Goal: Task Accomplishment & Management: Use online tool/utility

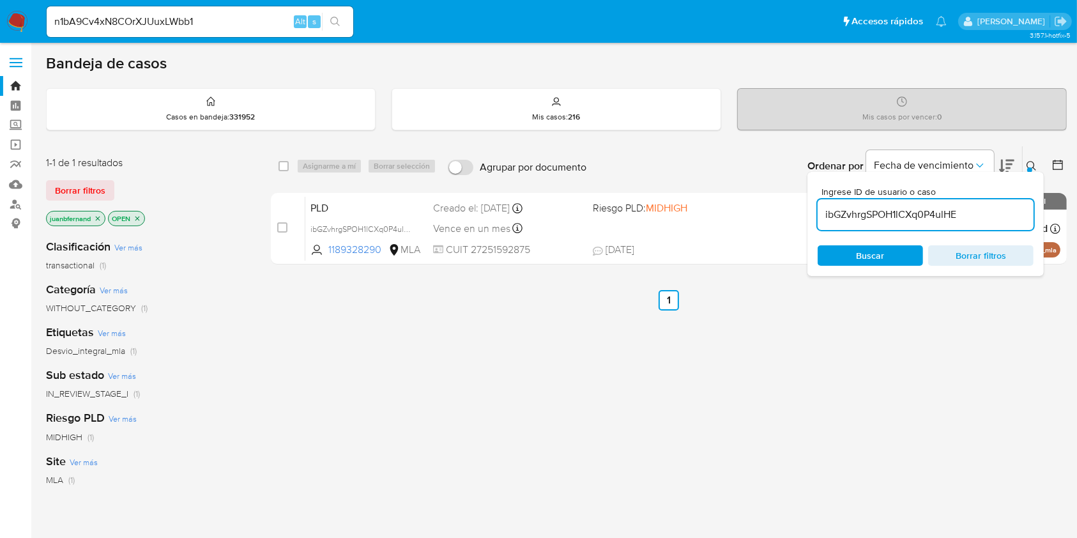
click at [981, 213] on input "ibGZvhrgSPOH1lCXq0P4ulHE" at bounding box center [926, 214] width 216 height 17
paste input "Xk2DLcSXZRg6KegZ8jhRElOA"
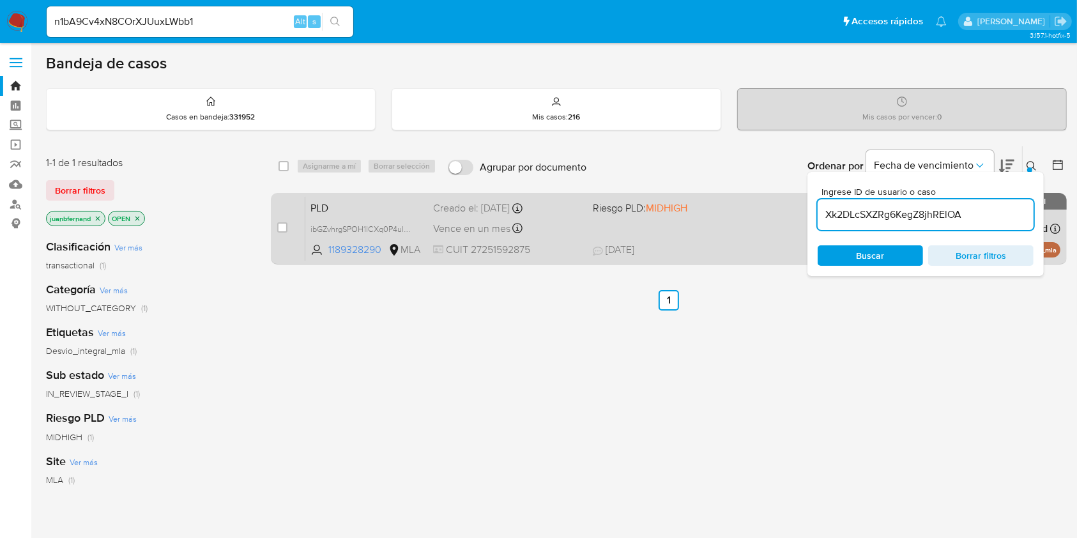
type input "Xk2DLcSXZRg6KegZ8jhRElOA"
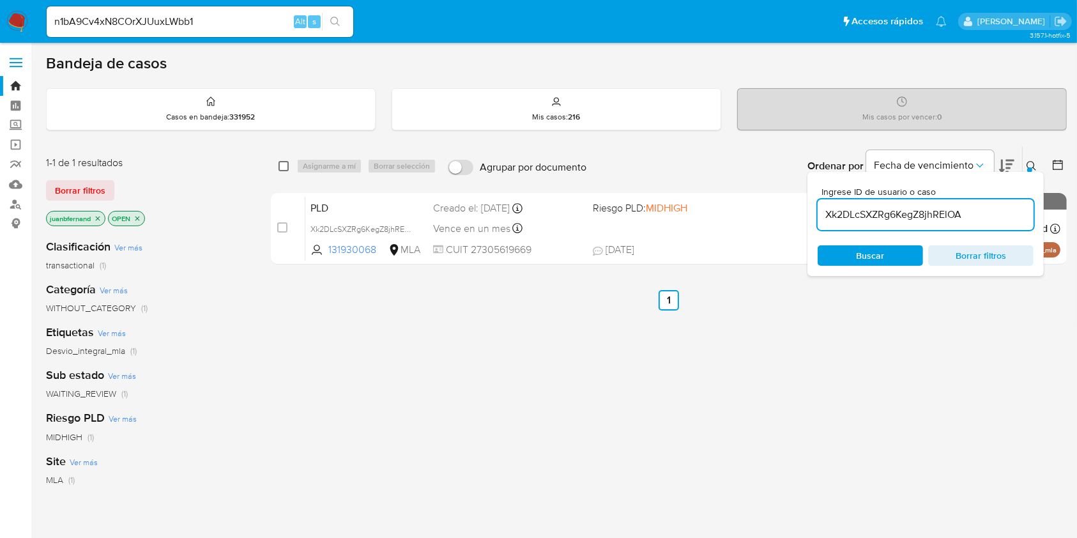
click at [286, 161] on input "checkbox" at bounding box center [283, 166] width 10 height 10
checkbox input "true"
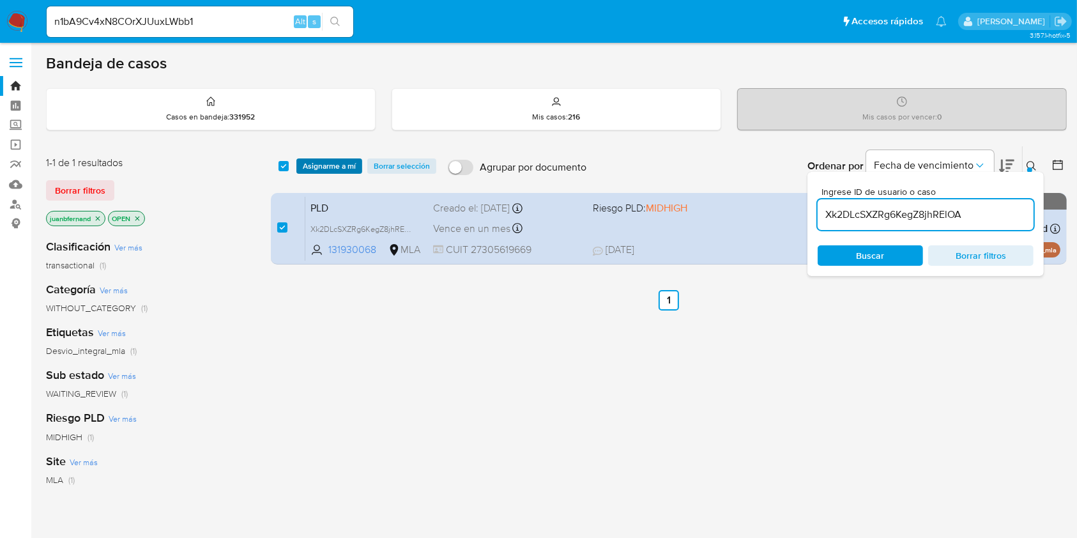
click at [327, 160] on span "Asignarme a mí" at bounding box center [329, 166] width 53 height 13
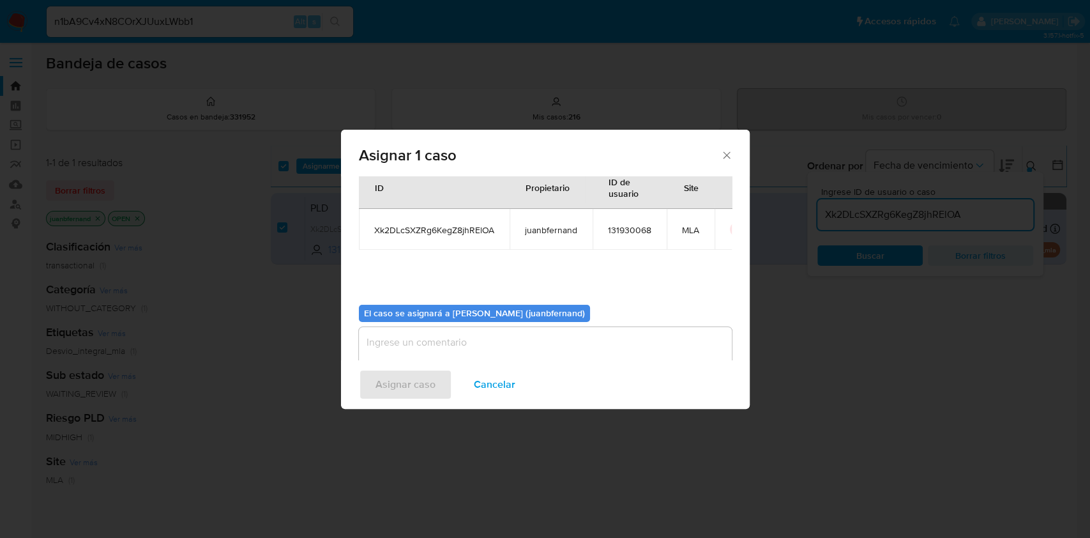
scroll to position [65, 0]
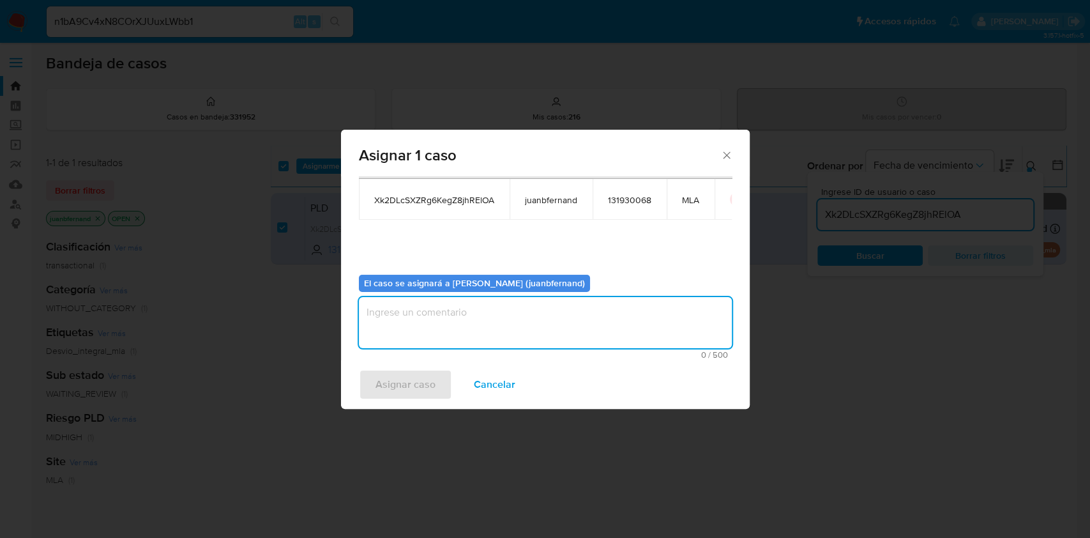
drag, startPoint x: 459, startPoint y: 310, endPoint x: 454, endPoint y: 339, distance: 29.8
click at [458, 312] on textarea "assign-modal" at bounding box center [545, 322] width 373 height 51
click at [437, 376] on button "Asignar caso" at bounding box center [405, 384] width 93 height 31
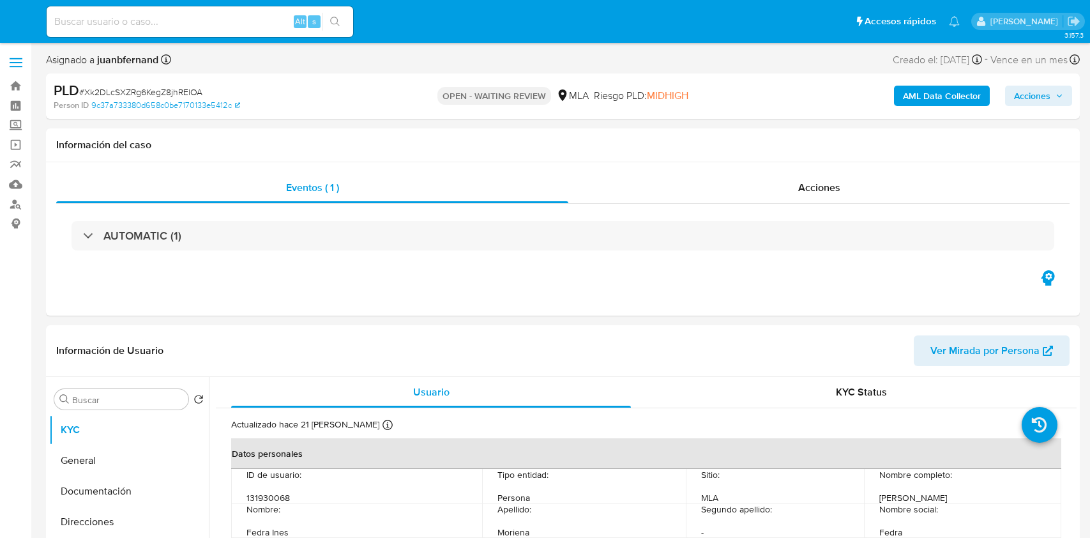
select select "10"
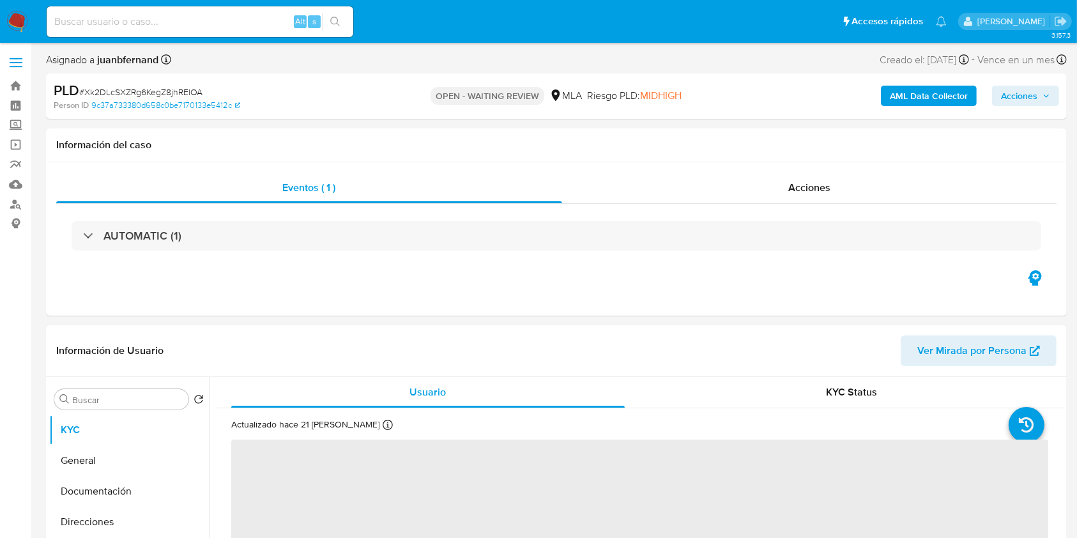
select select "10"
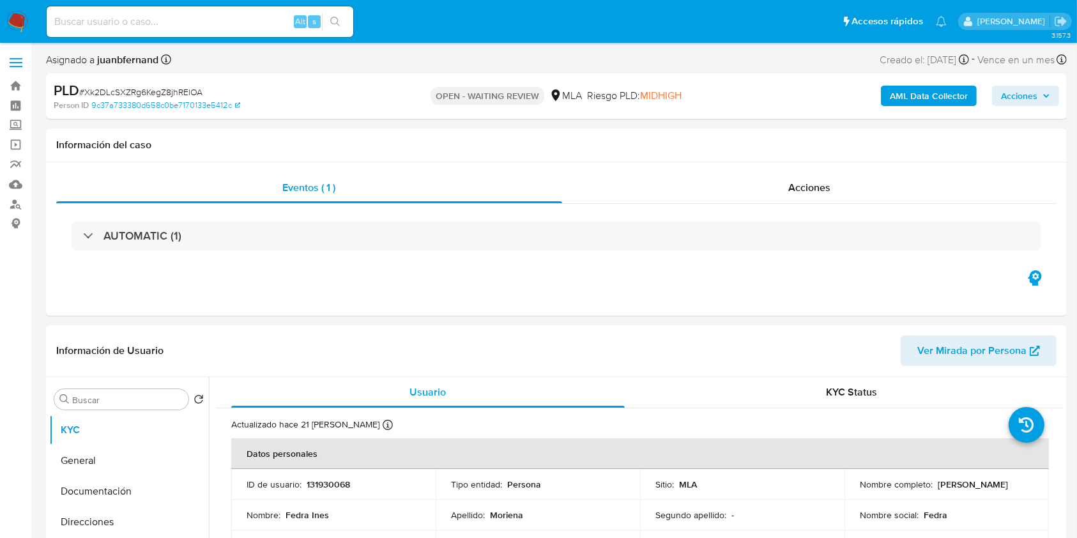
click at [172, 94] on span "# Xk2DLcSXZRg6KegZ8jhRElOA" at bounding box center [140, 92] width 123 height 13
click at [166, 95] on span "# Xk2DLcSXZRg6KegZ8jhRElOA" at bounding box center [140, 92] width 123 height 13
copy span "Xk2DLcSXZRg6KegZ8jhRElOA"
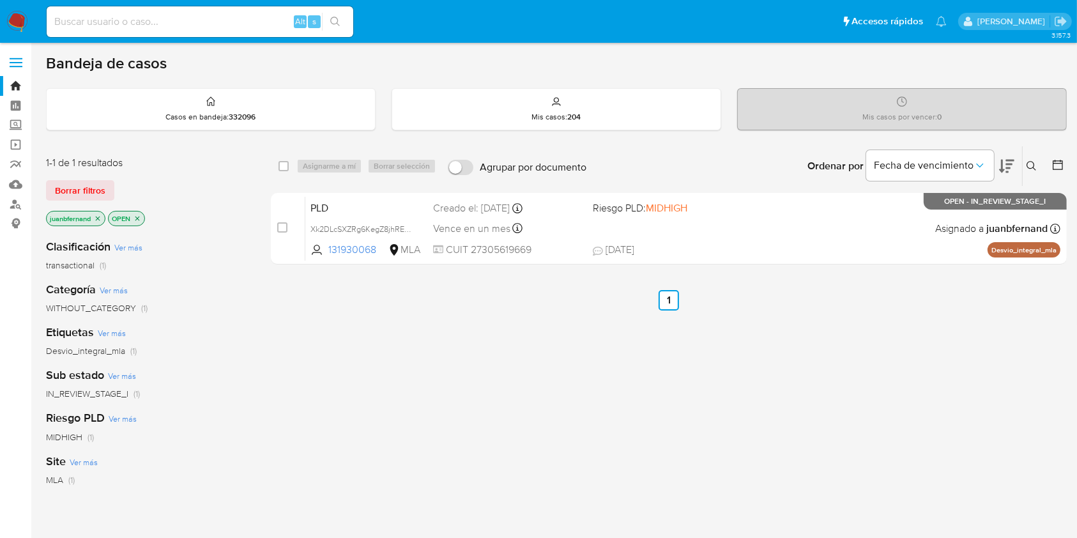
click at [1030, 161] on icon at bounding box center [1031, 166] width 10 height 10
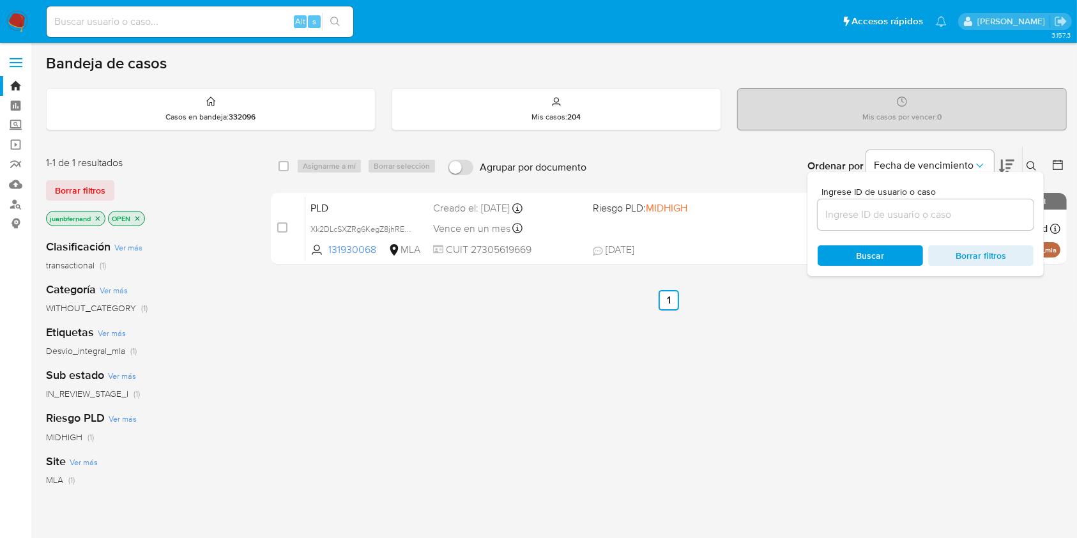
click at [875, 222] on div at bounding box center [926, 214] width 216 height 31
click at [881, 215] on input at bounding box center [926, 214] width 216 height 17
paste input "Xk2DLcSXZRg6KegZ8jhRElOA"
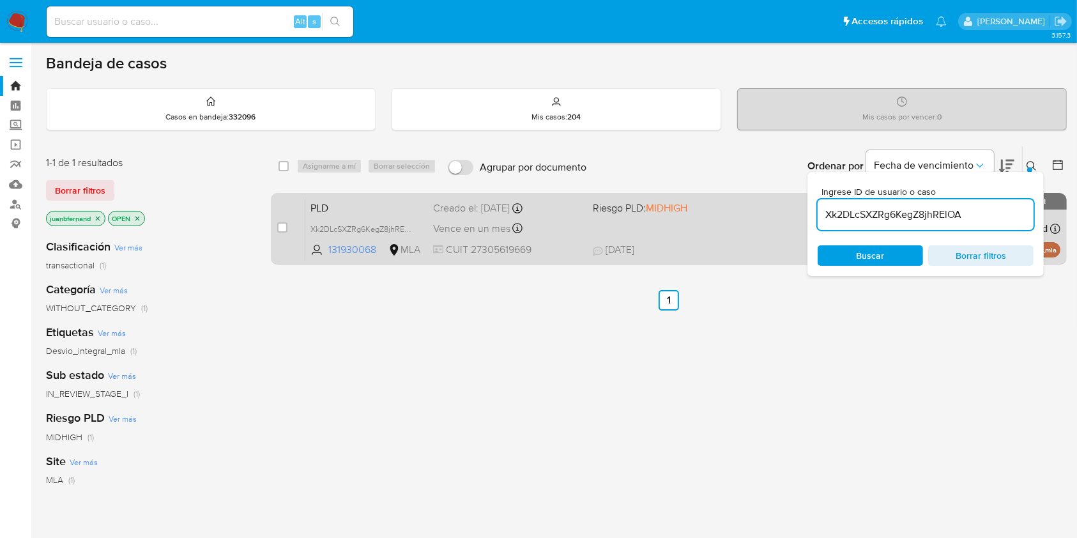
type input "Xk2DLcSXZRg6KegZ8jhRElOA"
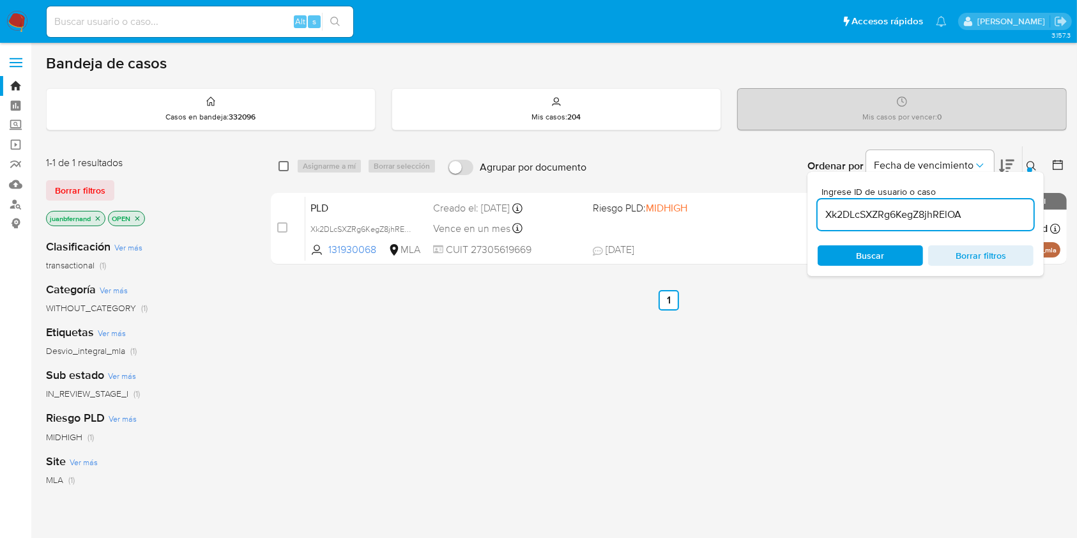
click at [279, 165] on input "checkbox" at bounding box center [283, 166] width 10 height 10
checkbox input "true"
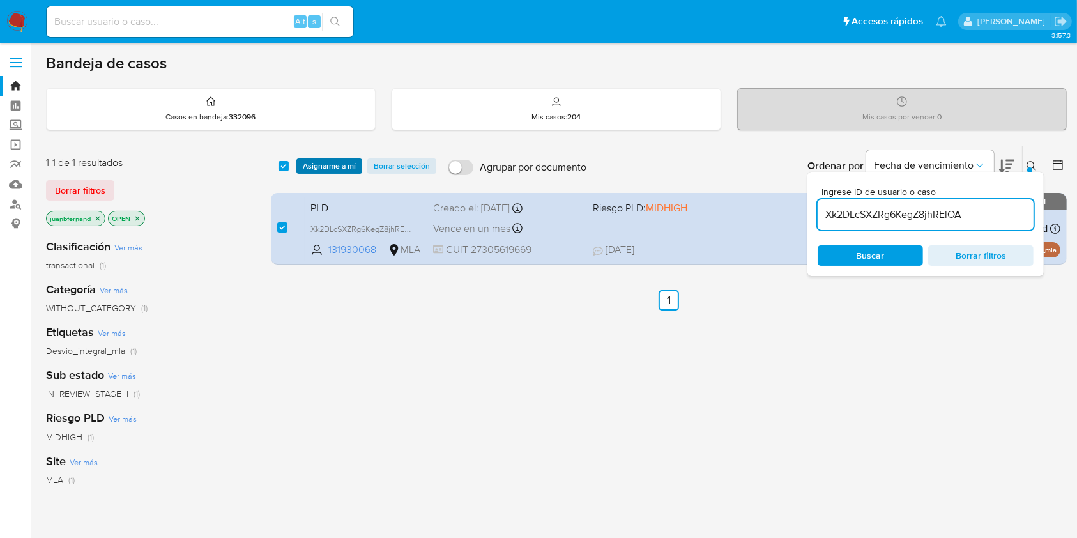
click at [322, 164] on span "Asignarme a mí" at bounding box center [329, 166] width 53 height 13
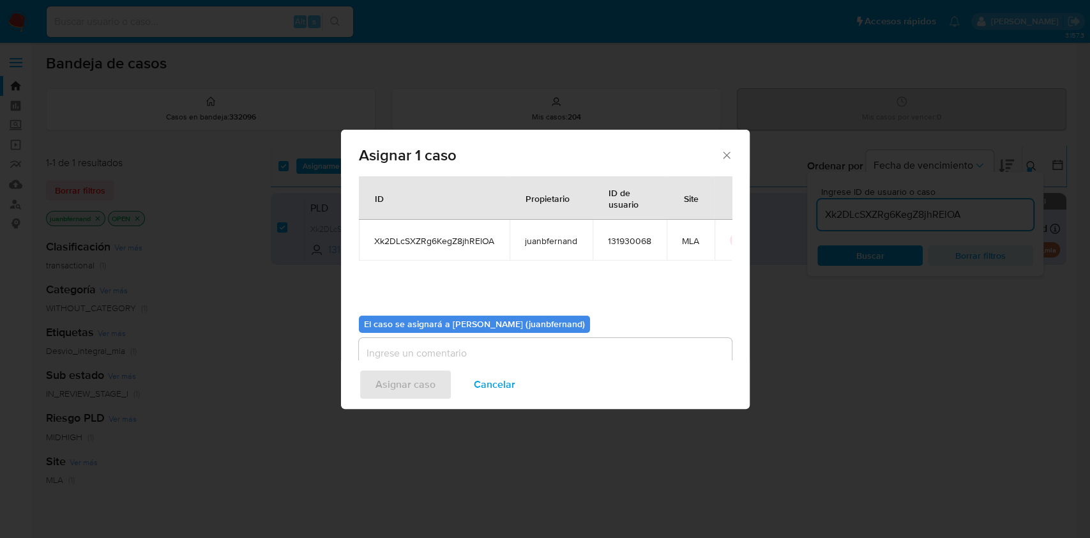
scroll to position [65, 0]
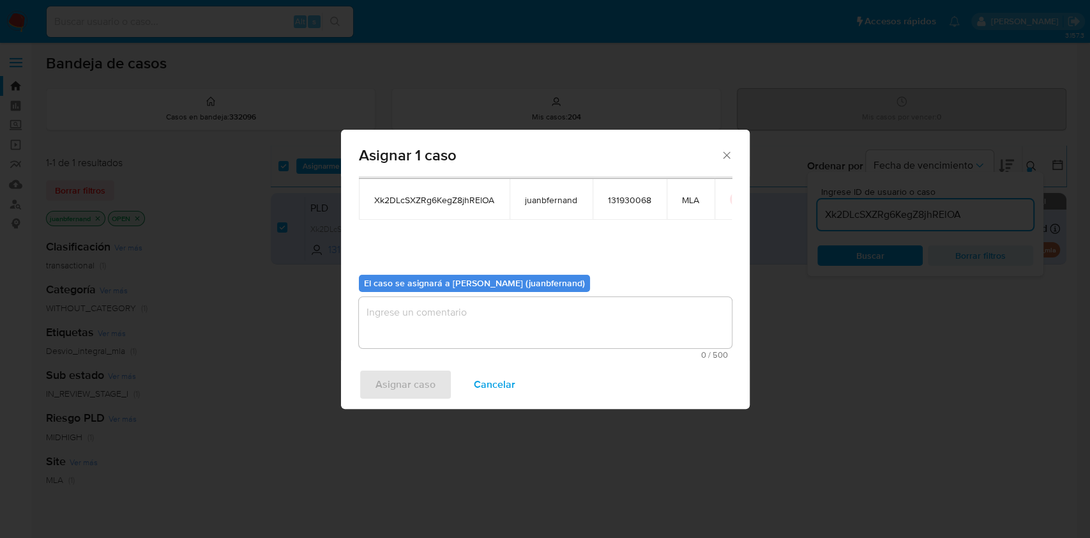
click at [467, 312] on textarea "assign-modal" at bounding box center [545, 322] width 373 height 51
click at [428, 391] on span "Asignar caso" at bounding box center [406, 384] width 60 height 28
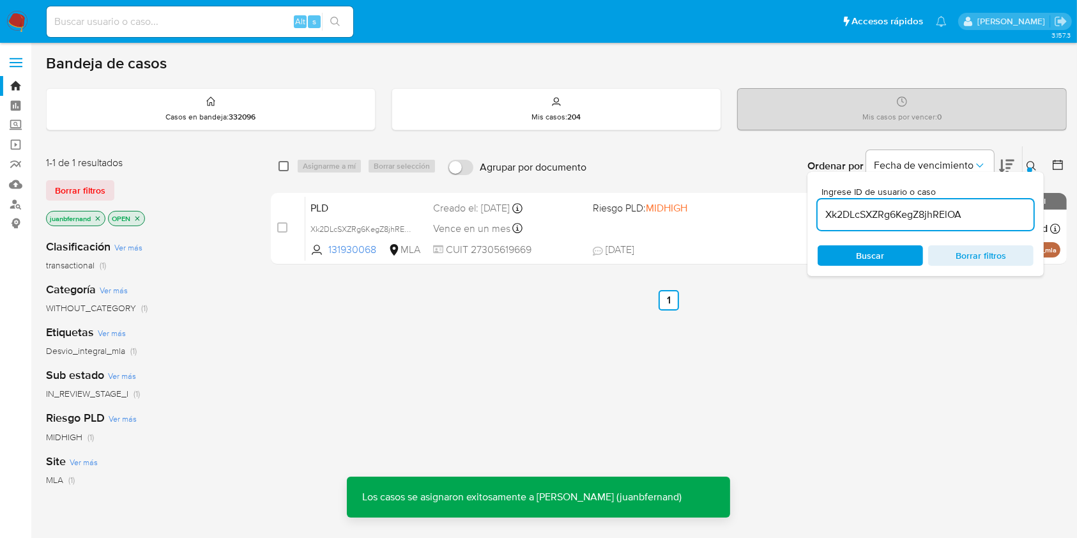
click at [286, 167] on input "checkbox" at bounding box center [283, 166] width 10 height 10
checkbox input "true"
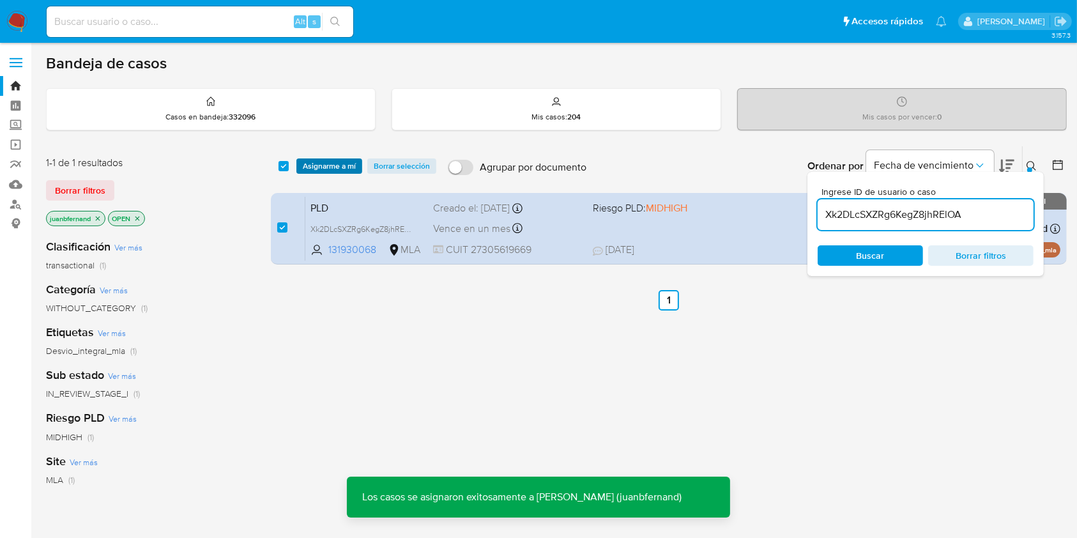
click at [313, 161] on span "Asignarme a mí" at bounding box center [329, 166] width 53 height 13
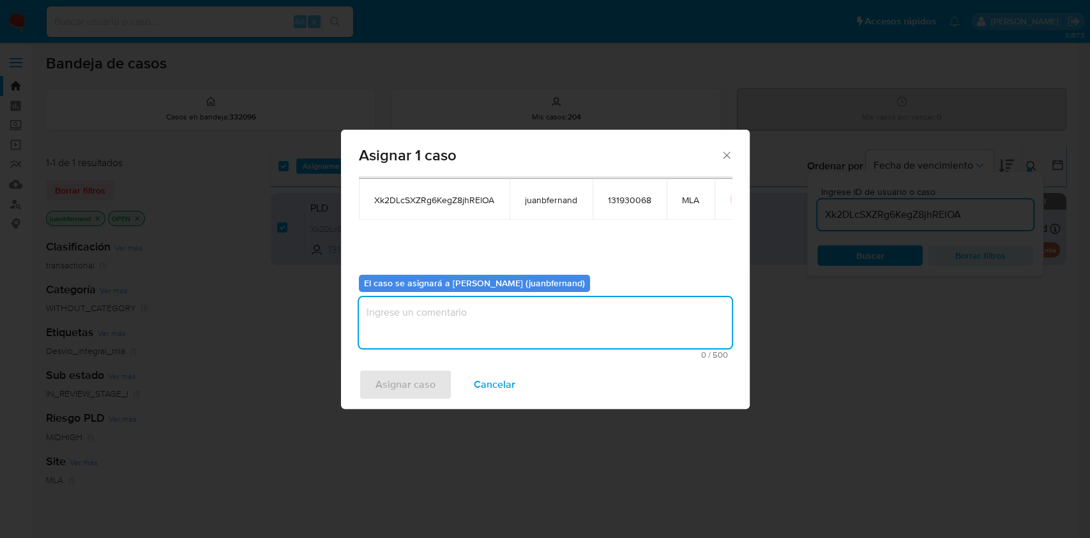
click at [475, 329] on textarea "assign-modal" at bounding box center [545, 322] width 373 height 51
click at [398, 388] on span "Asignar caso" at bounding box center [406, 384] width 60 height 28
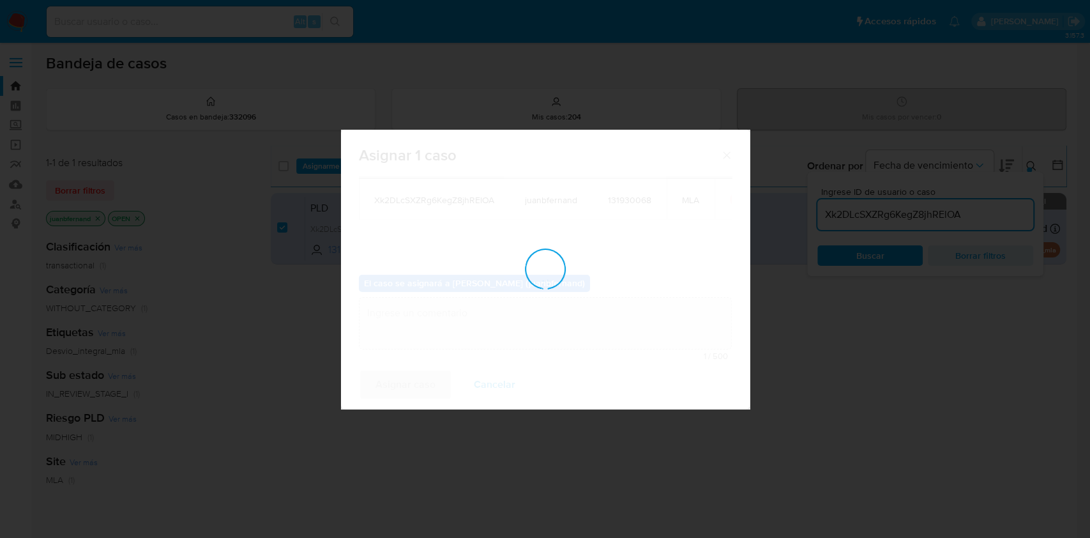
checkbox input "false"
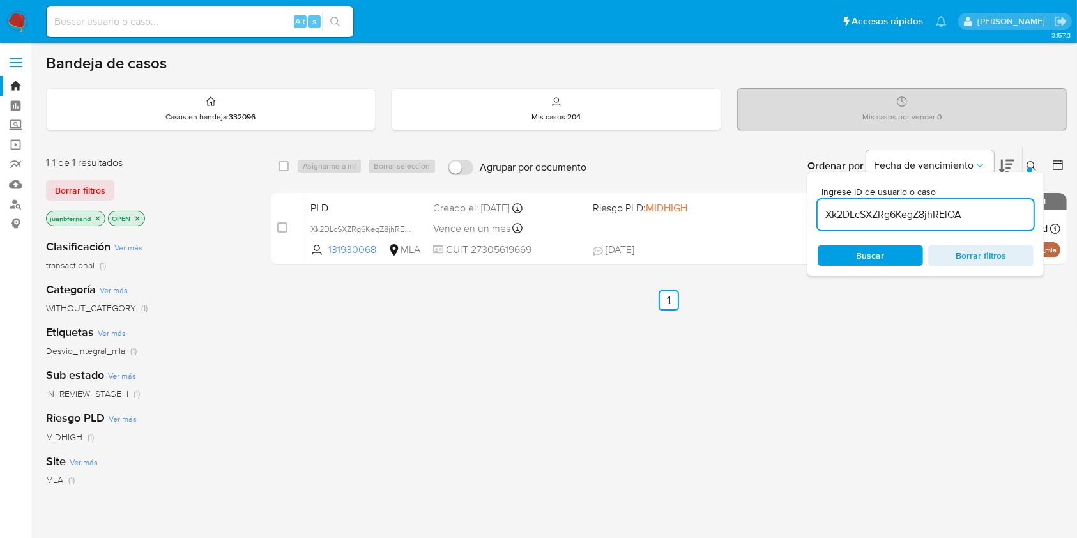
click at [1014, 218] on input "Xk2DLcSXZRg6KegZ8jhRElOA" at bounding box center [926, 214] width 216 height 17
click at [1014, 217] on input "Xk2DLcSXZRg6KegZ8jhRElOA" at bounding box center [926, 214] width 216 height 17
paste input "OULkq9lyPE5HxPDwiWz55HNN"
type input "OULkq9lyPE5HxPDwiWz55HNN"
click at [285, 168] on input "checkbox" at bounding box center [283, 166] width 10 height 10
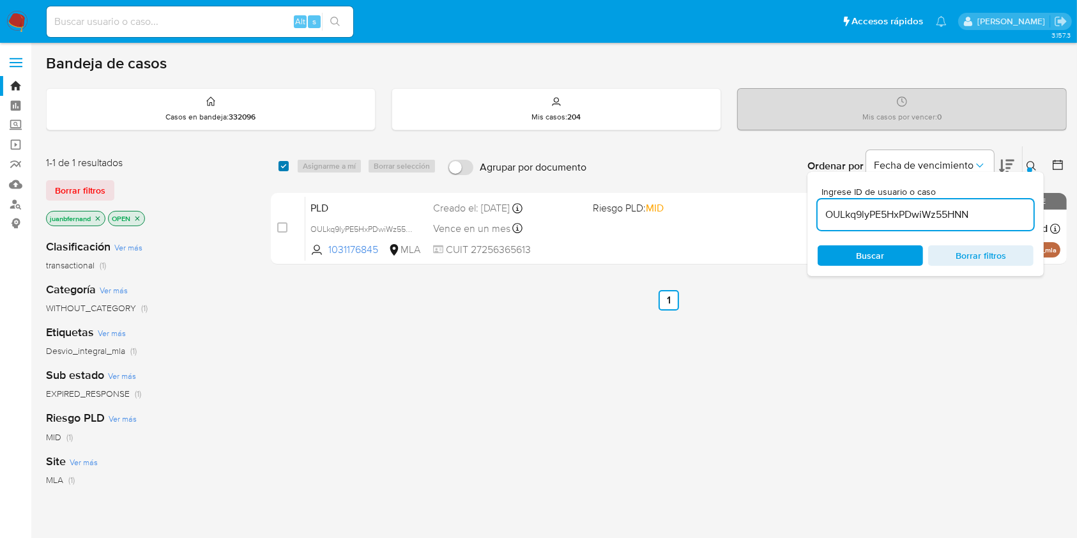
checkbox input "true"
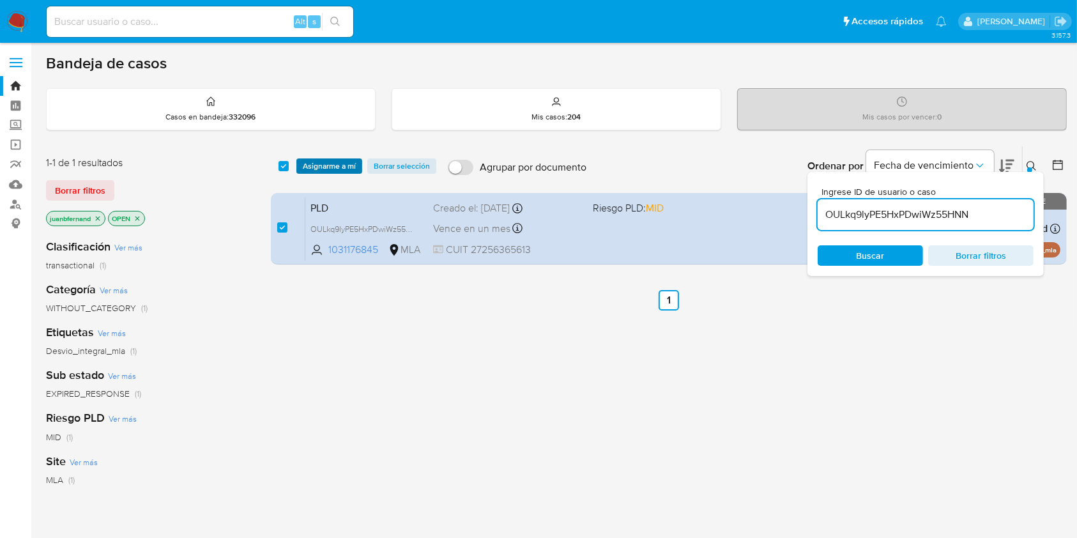
click at [321, 164] on span "Asignarme a mí" at bounding box center [329, 166] width 53 height 13
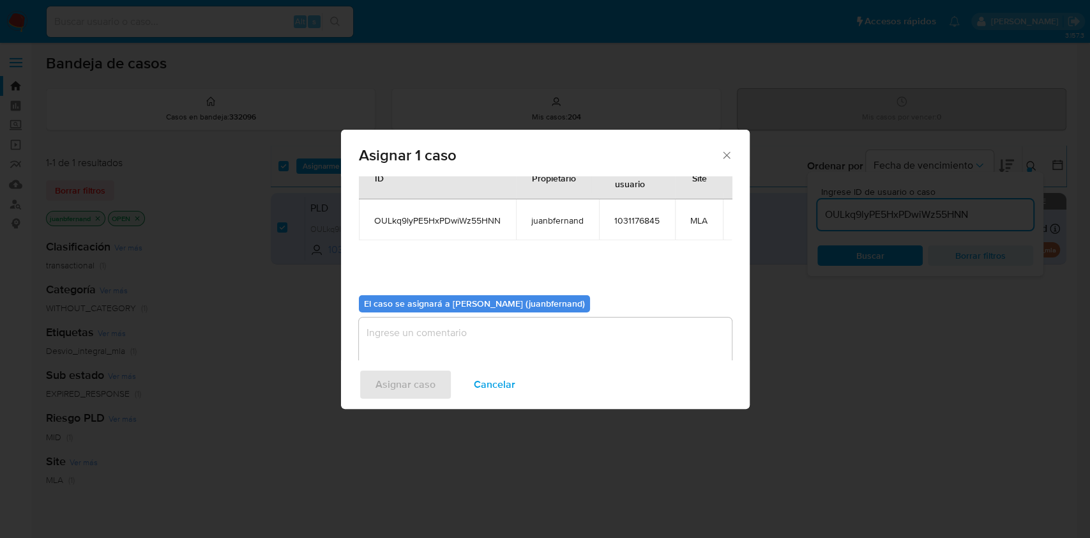
scroll to position [78, 0]
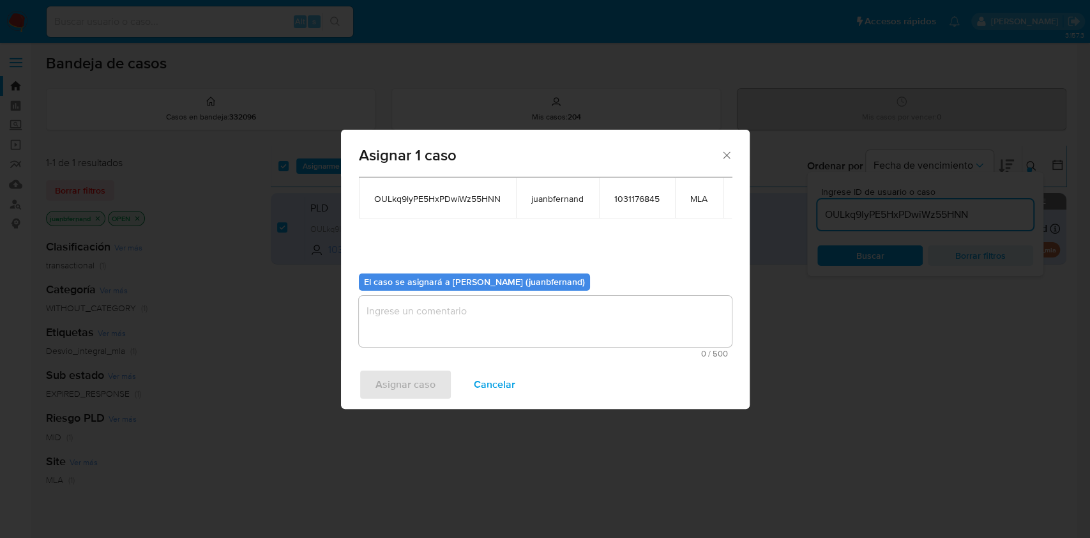
click at [498, 314] on textarea "assign-modal" at bounding box center [545, 321] width 373 height 51
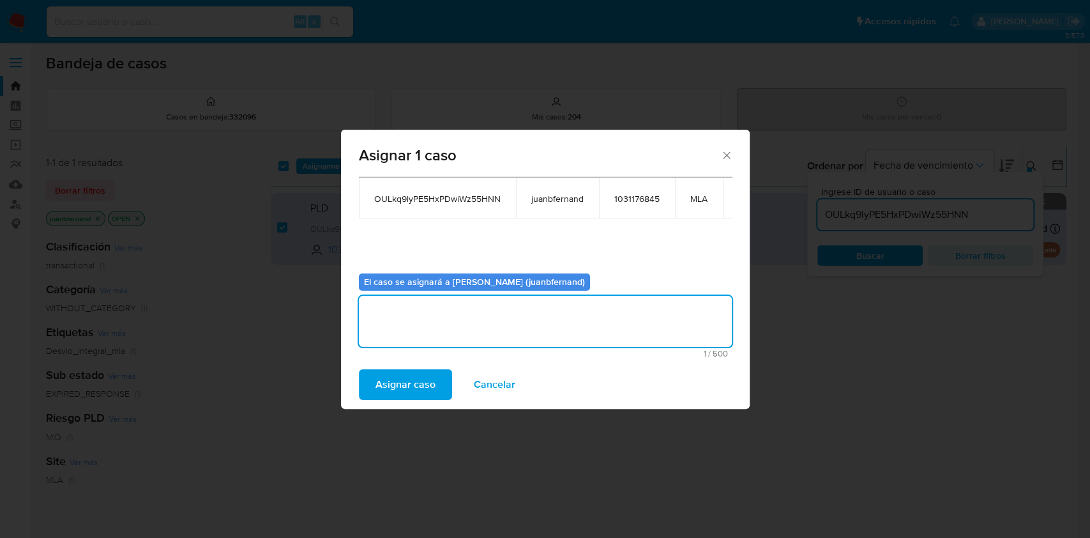
click at [402, 383] on span "Asignar caso" at bounding box center [406, 384] width 60 height 28
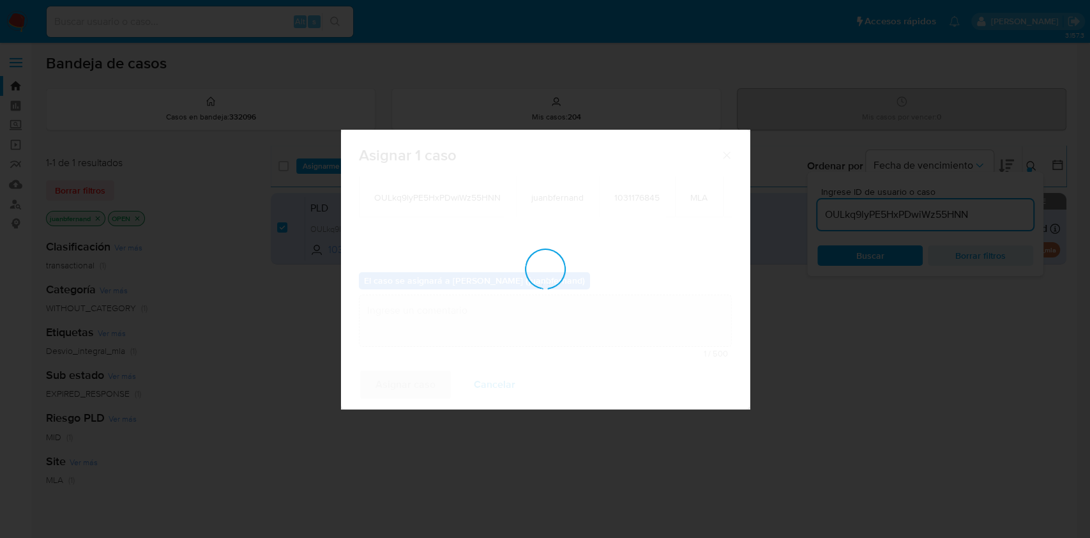
checkbox input "false"
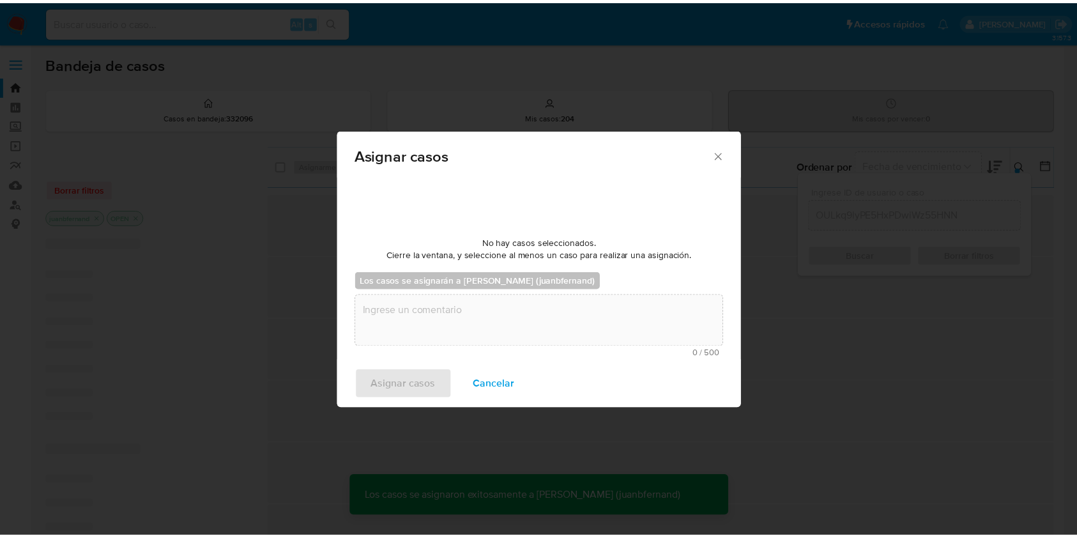
scroll to position [77, 0]
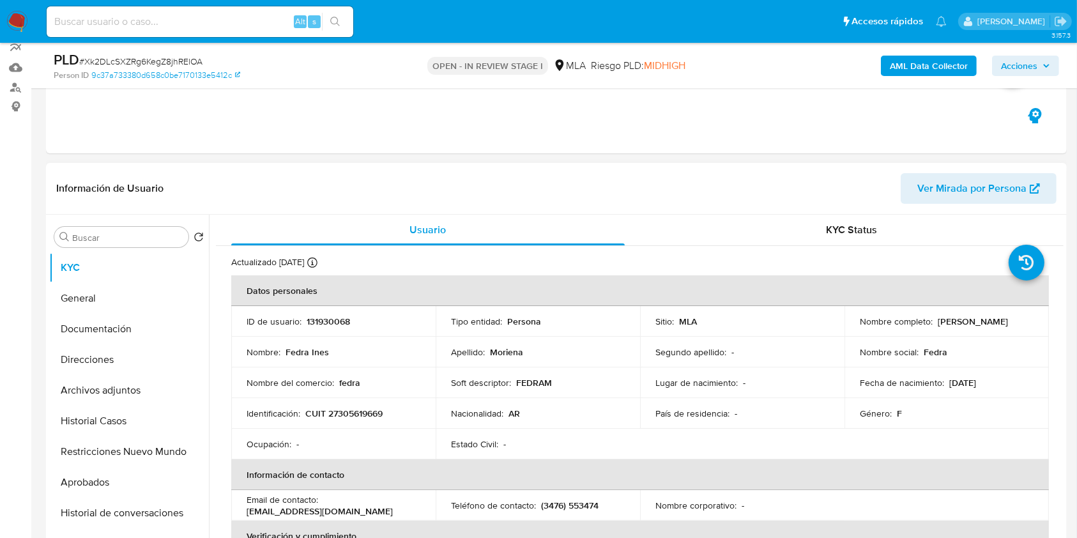
scroll to position [511, 0]
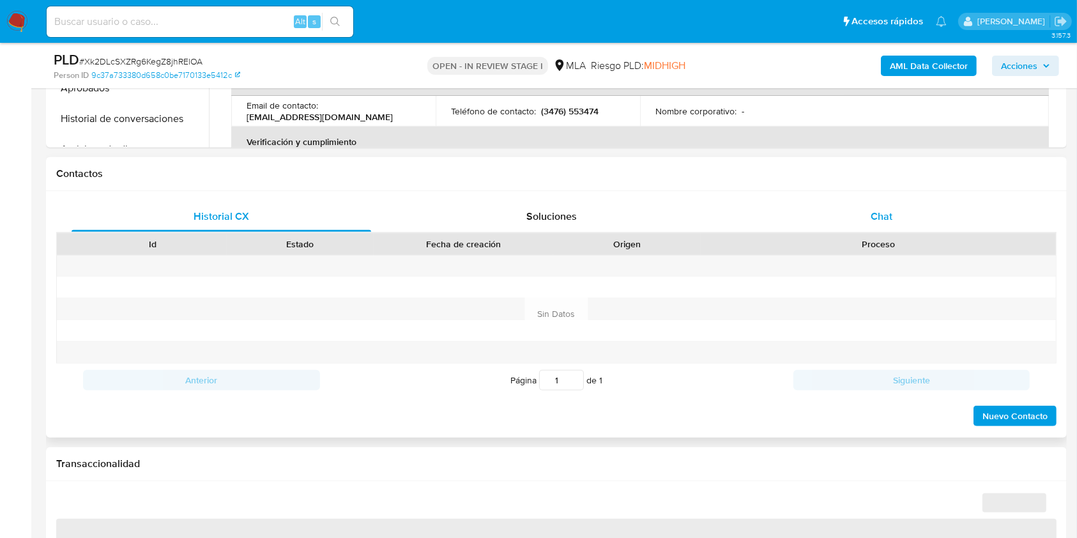
select select "10"
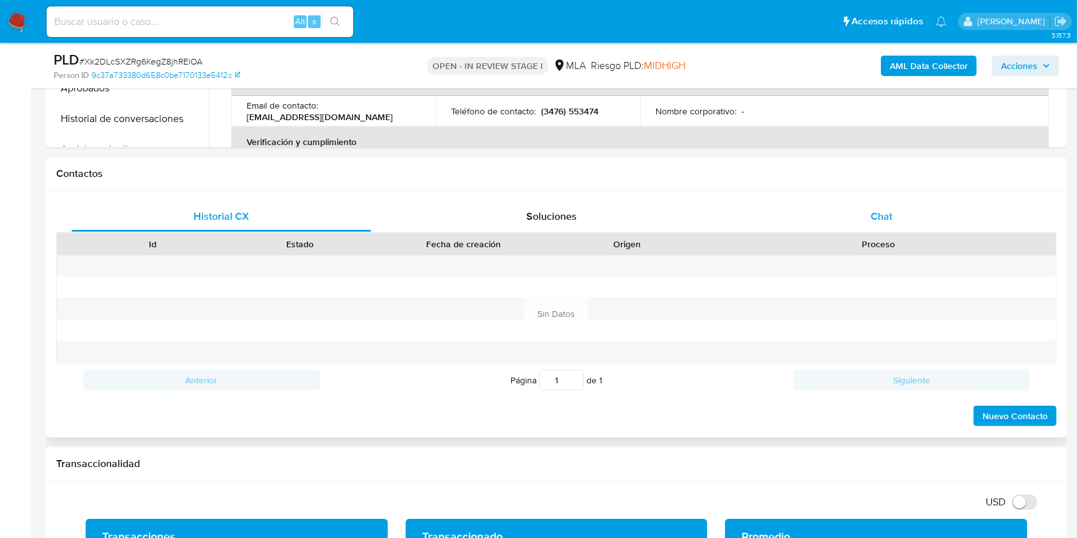
click at [899, 220] on div "Chat" at bounding box center [882, 216] width 300 height 31
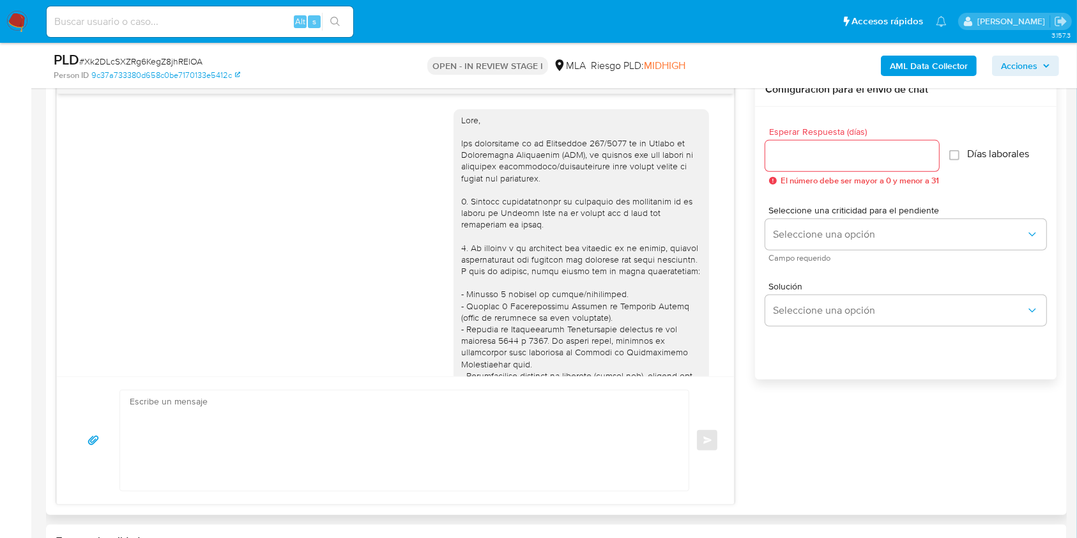
scroll to position [1133, 0]
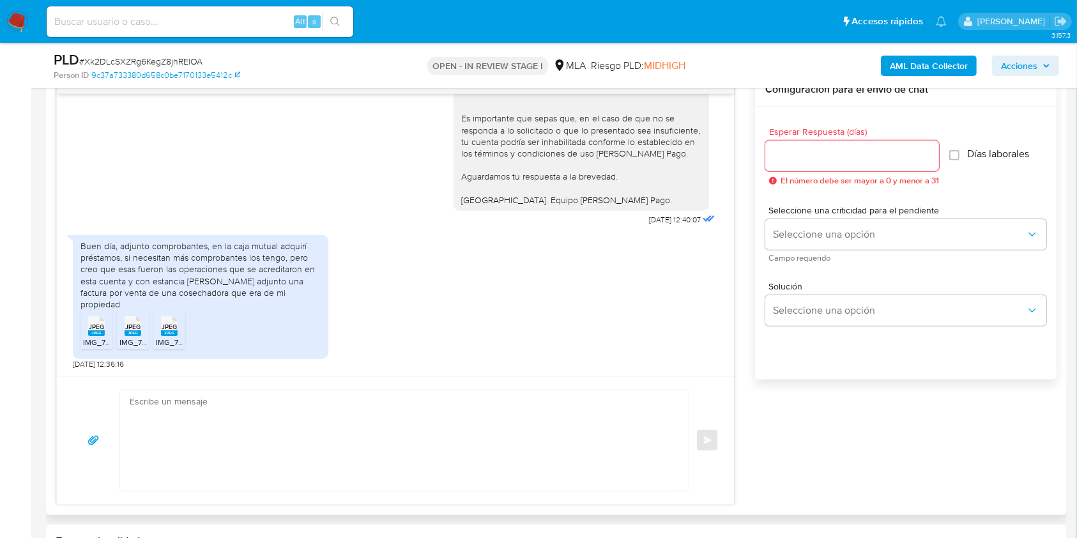
click at [343, 422] on textarea at bounding box center [401, 440] width 543 height 100
paste textarea "Hola. ¡Muchas gracias por tu respuesta! Confirmamos la recepción de la document…"
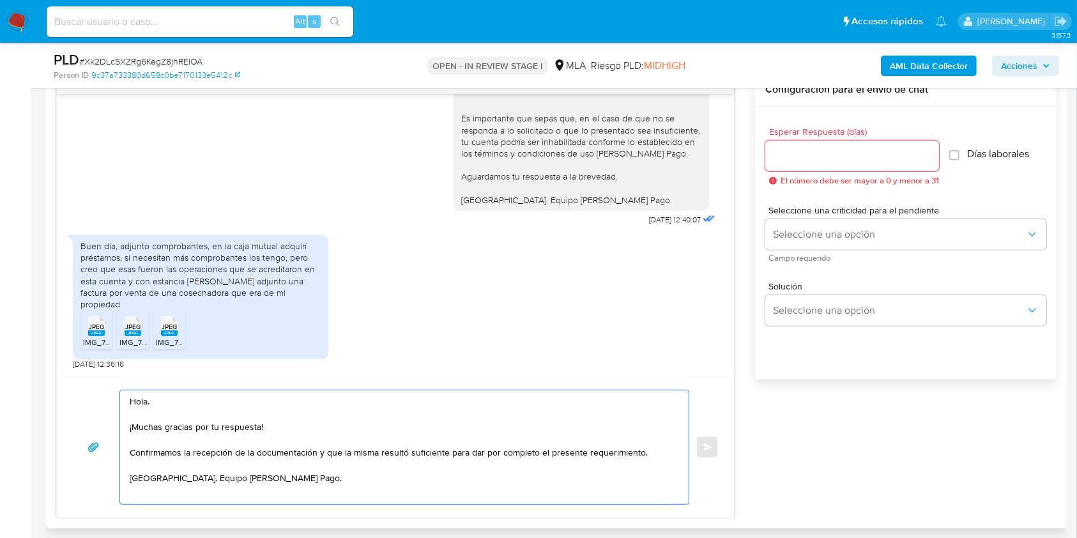
type textarea "Hola. ¡Muchas gracias por tu respuesta! Confirmamos la recepción de la document…"
click at [856, 151] on input "Esperar Respuesta (días)" at bounding box center [852, 156] width 174 height 17
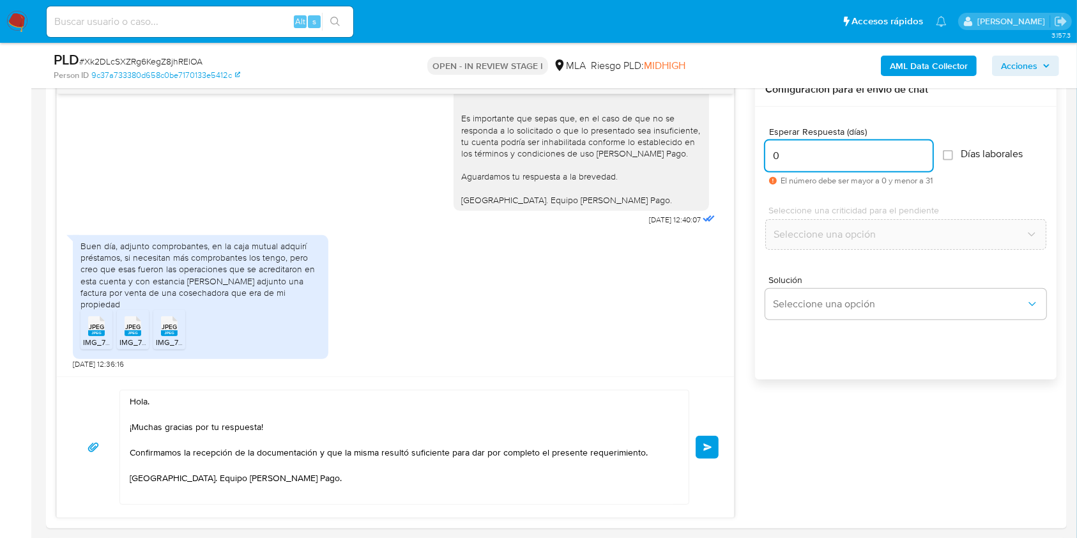
scroll to position [766, 0]
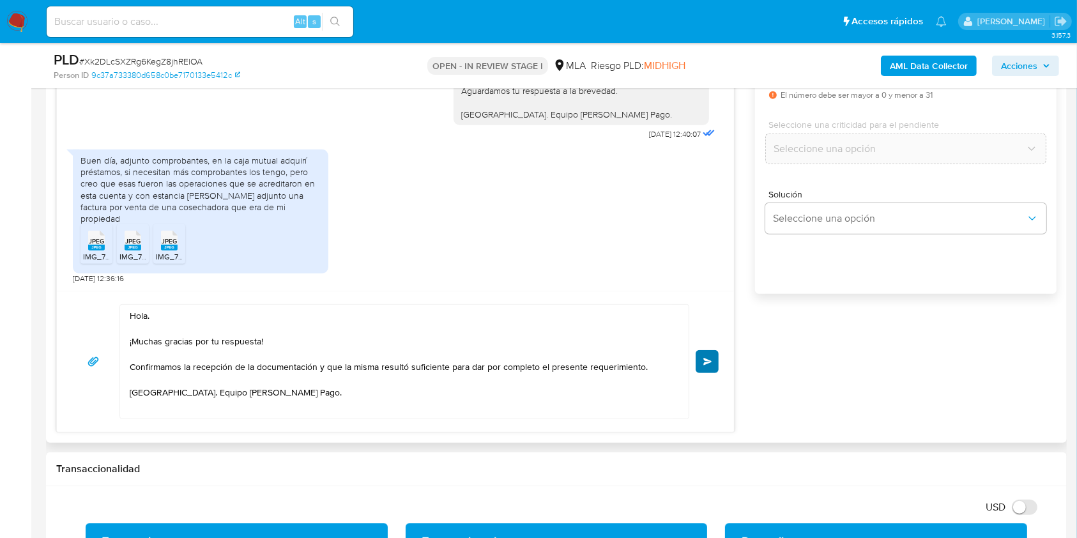
type input "0"
click at [711, 358] on span "Enviar" at bounding box center [707, 362] width 9 height 8
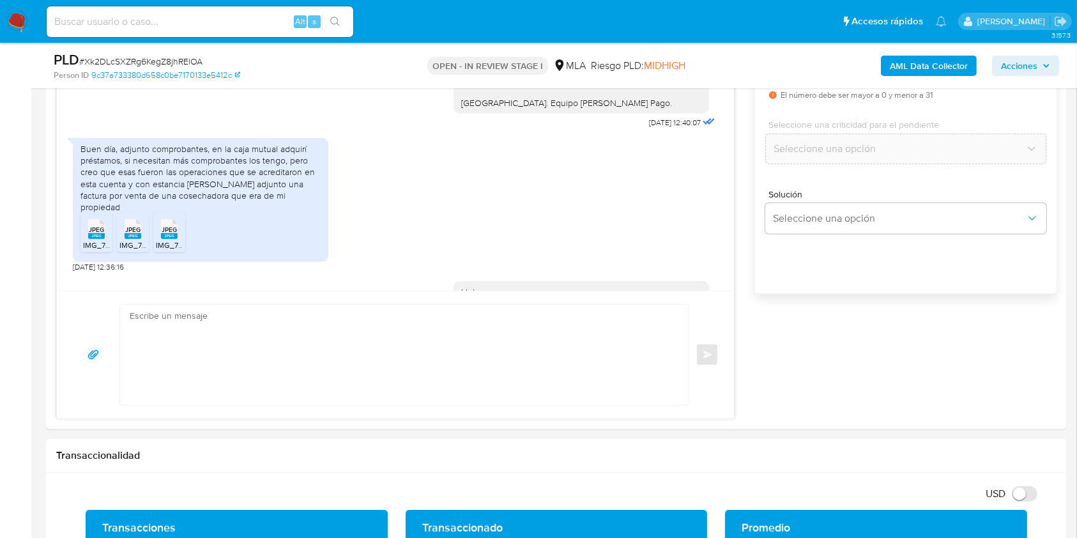
scroll to position [1274, 0]
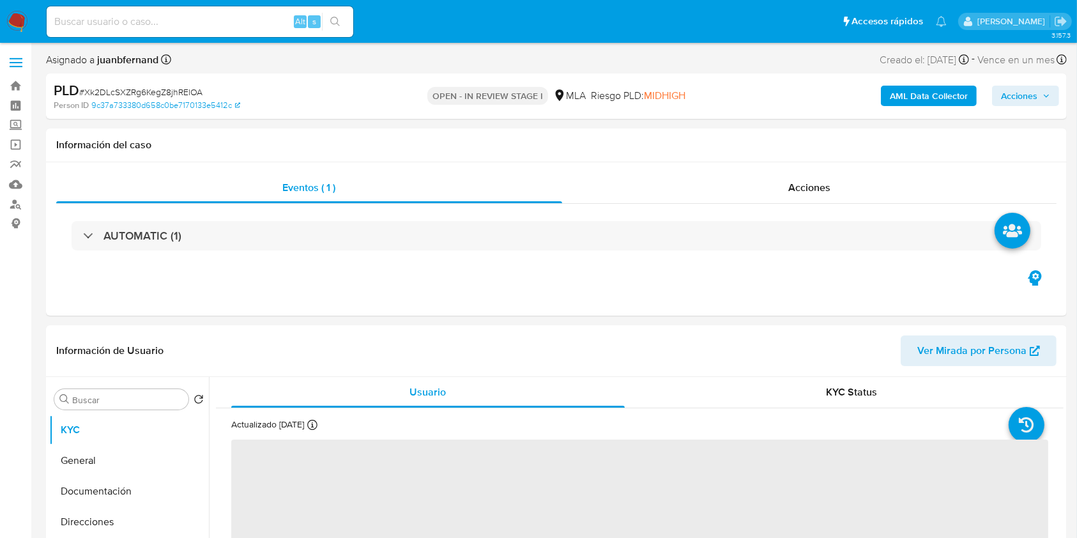
select select "10"
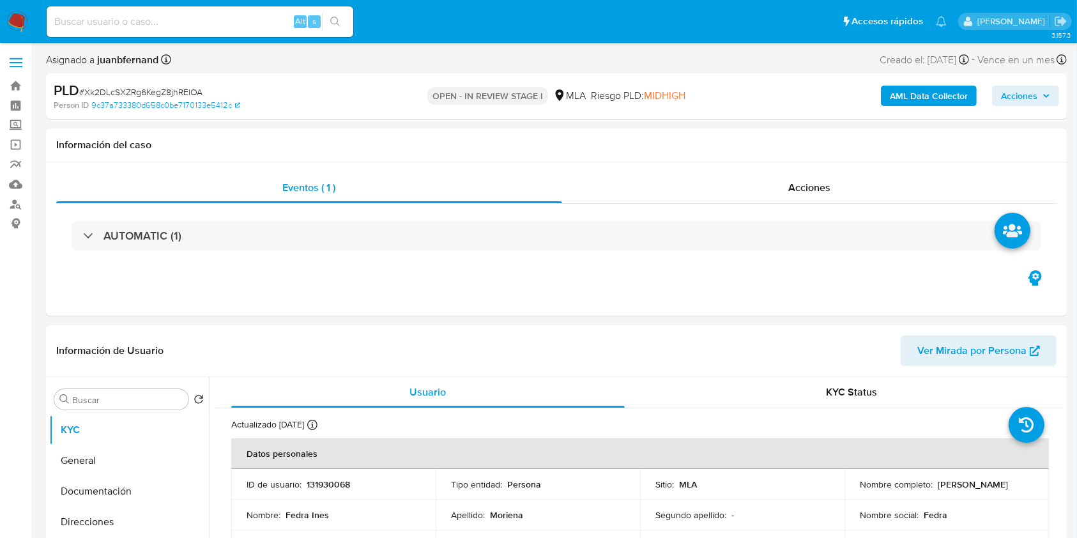
click at [411, 36] on ul "Pausado Ver notificaciones Alt s Accesos rápidos Presiona las siguientes teclas…" at bounding box center [496, 21] width 913 height 32
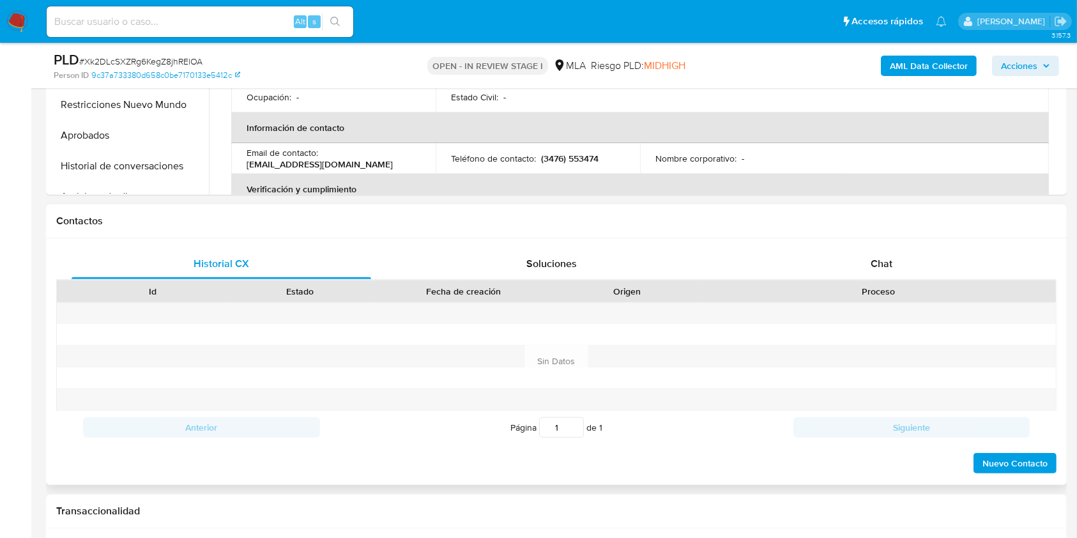
scroll to position [511, 0]
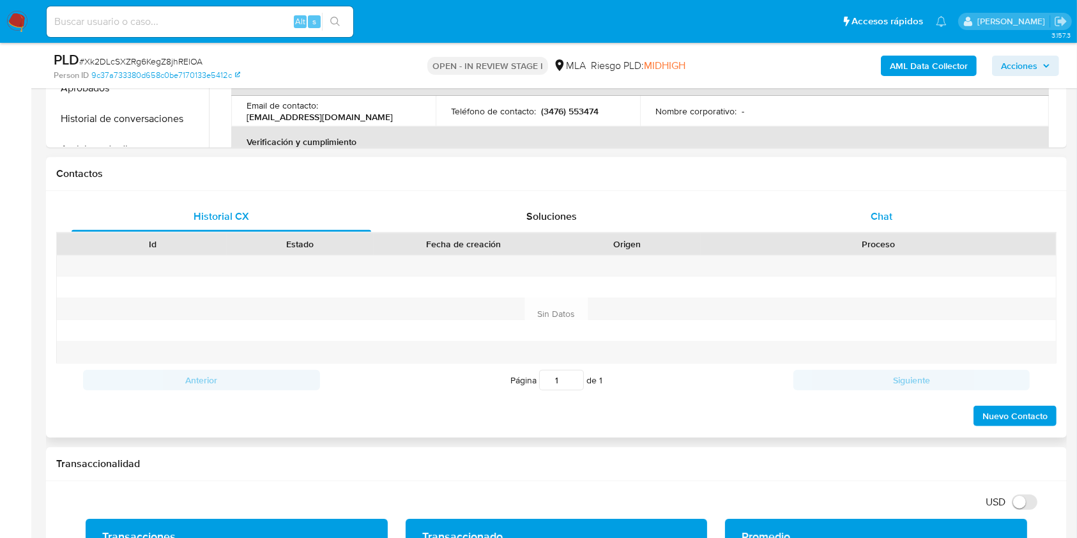
click at [873, 217] on span "Chat" at bounding box center [882, 216] width 22 height 15
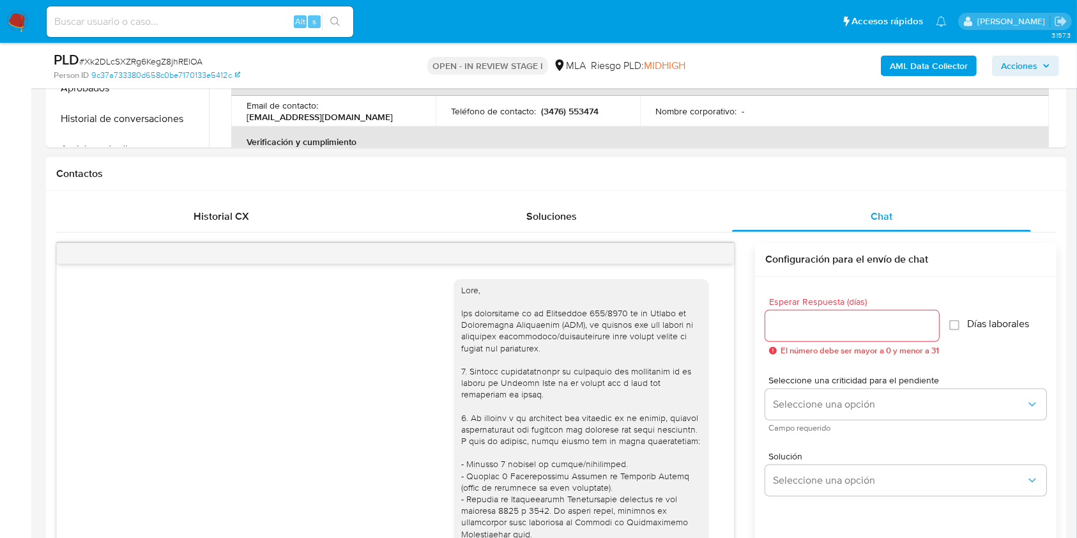
scroll to position [1274, 0]
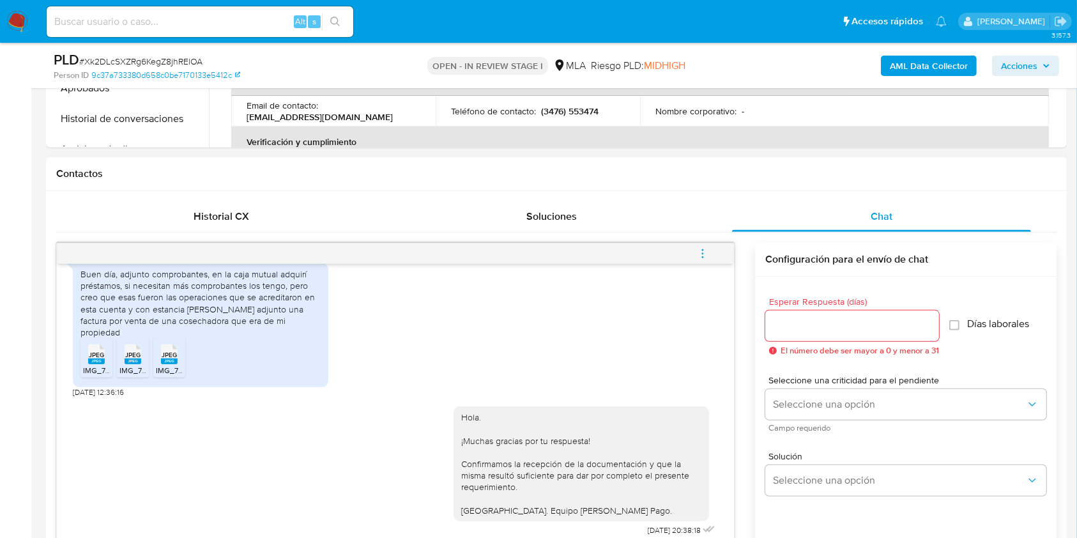
click at [695, 255] on button "menu-action" at bounding box center [703, 253] width 42 height 31
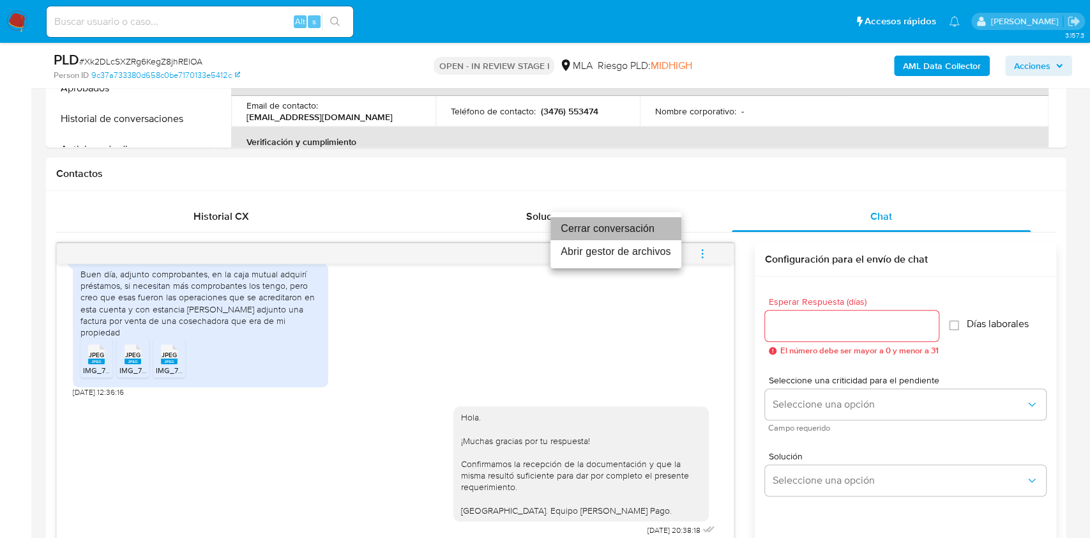
click at [635, 230] on li "Cerrar conversación" at bounding box center [616, 228] width 131 height 23
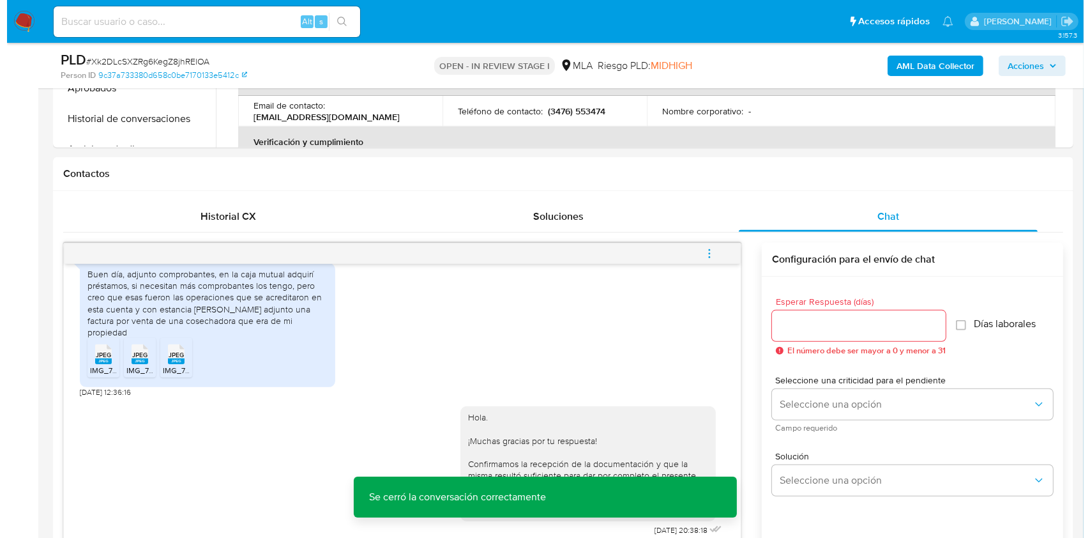
scroll to position [255, 0]
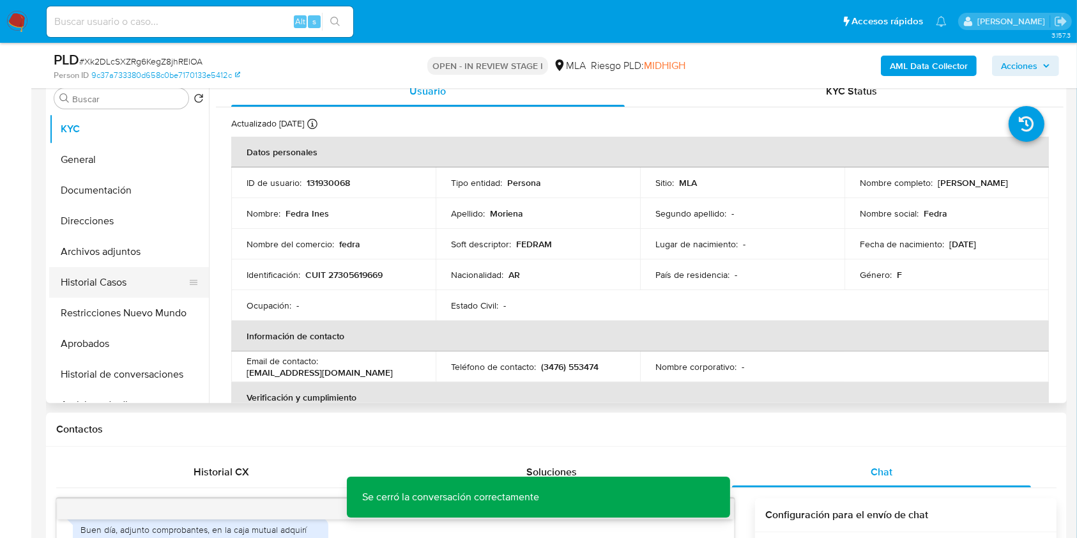
click at [103, 281] on button "Historial Casos" at bounding box center [123, 282] width 149 height 31
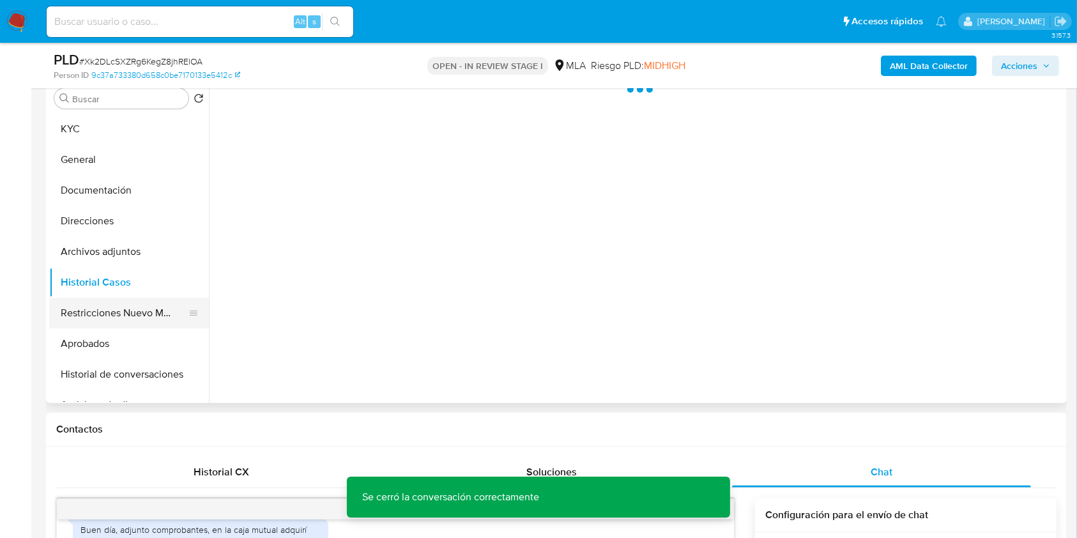
click at [102, 310] on button "Restricciones Nuevo Mundo" at bounding box center [123, 313] width 149 height 31
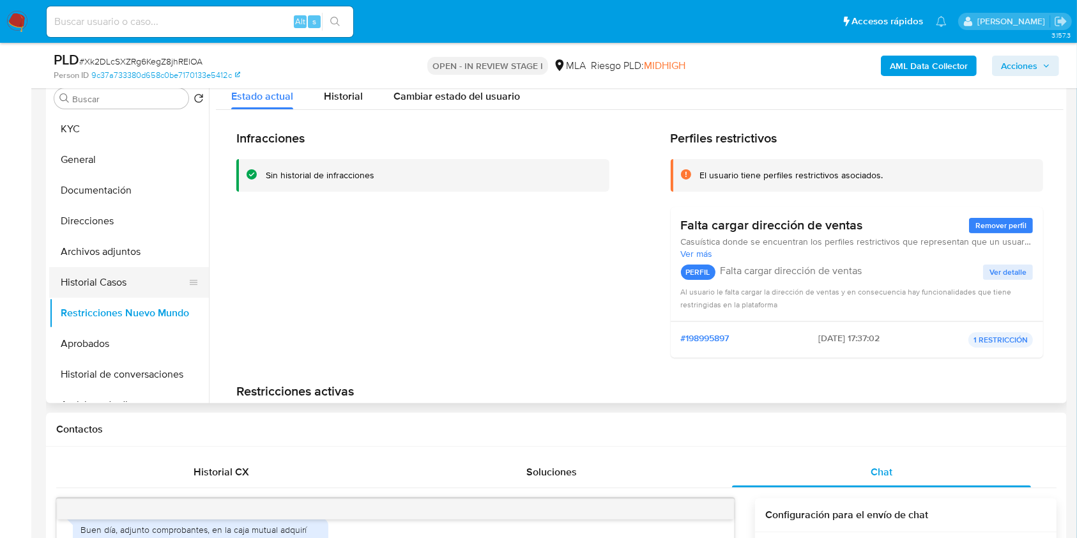
click at [109, 282] on button "Historial Casos" at bounding box center [123, 282] width 149 height 31
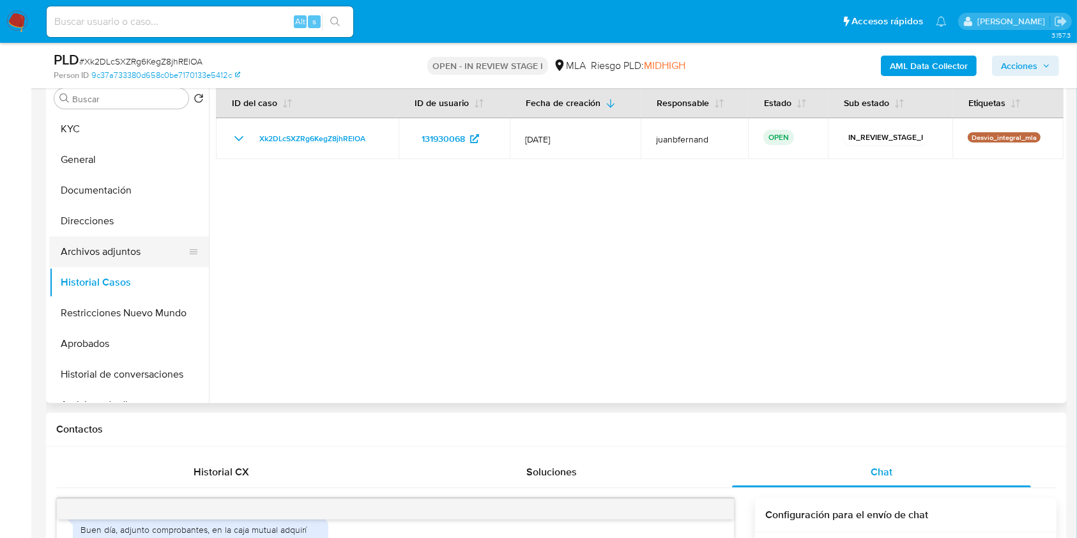
click at [102, 247] on button "Archivos adjuntos" at bounding box center [123, 251] width 149 height 31
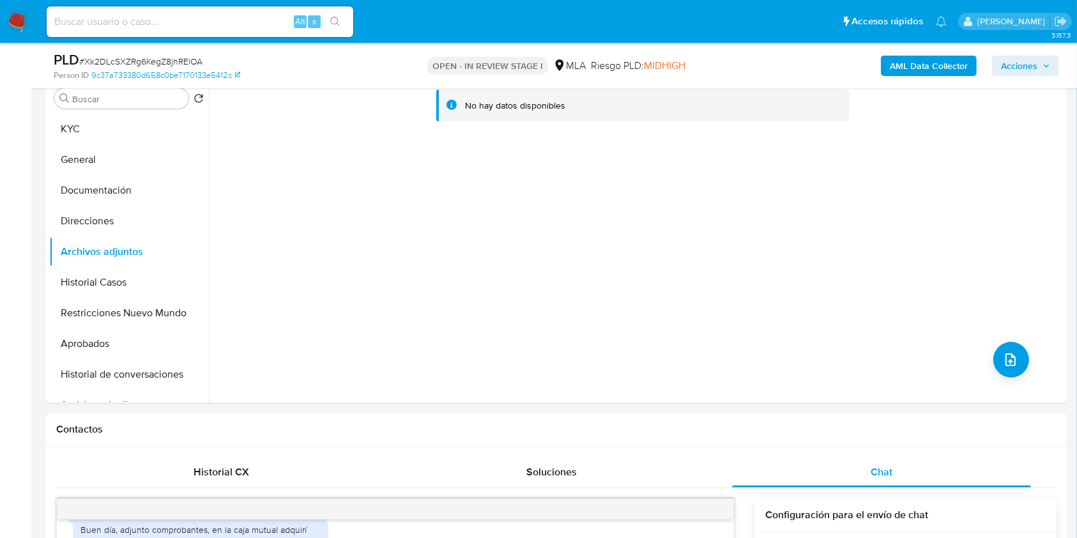
click at [939, 60] on b "AML Data Collector" at bounding box center [929, 66] width 78 height 20
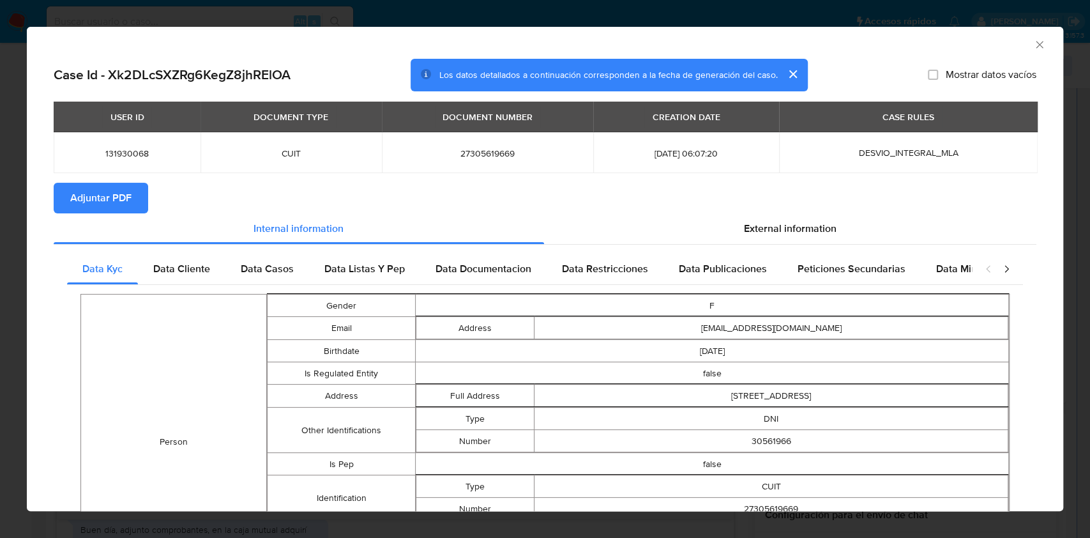
click at [88, 201] on span "Adjuntar PDF" at bounding box center [100, 198] width 61 height 28
click at [1033, 44] on icon "Cerrar ventana" at bounding box center [1039, 44] width 13 height 13
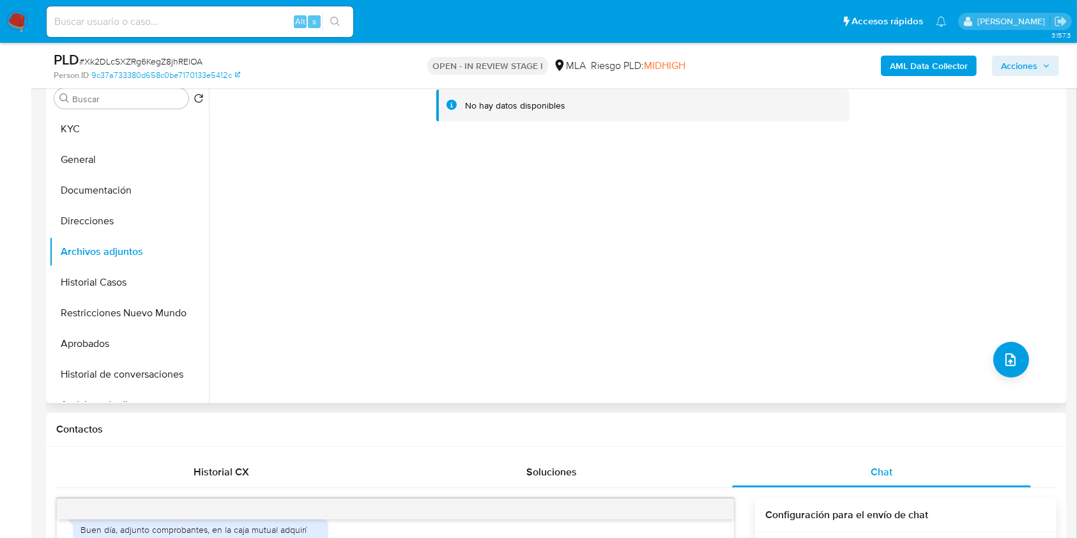
click at [1025, 350] on div "No hay datos disponibles" at bounding box center [636, 239] width 855 height 327
click at [1017, 355] on button "upload-file" at bounding box center [1011, 360] width 36 height 36
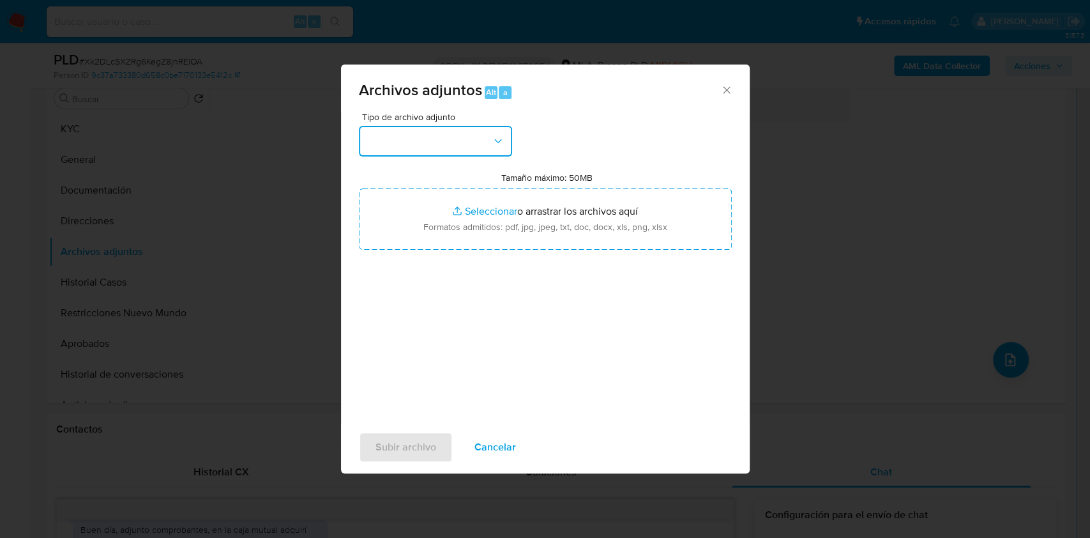
drag, startPoint x: 409, startPoint y: 142, endPoint x: 422, endPoint y: 153, distance: 16.8
click at [410, 142] on button "button" at bounding box center [435, 141] width 153 height 31
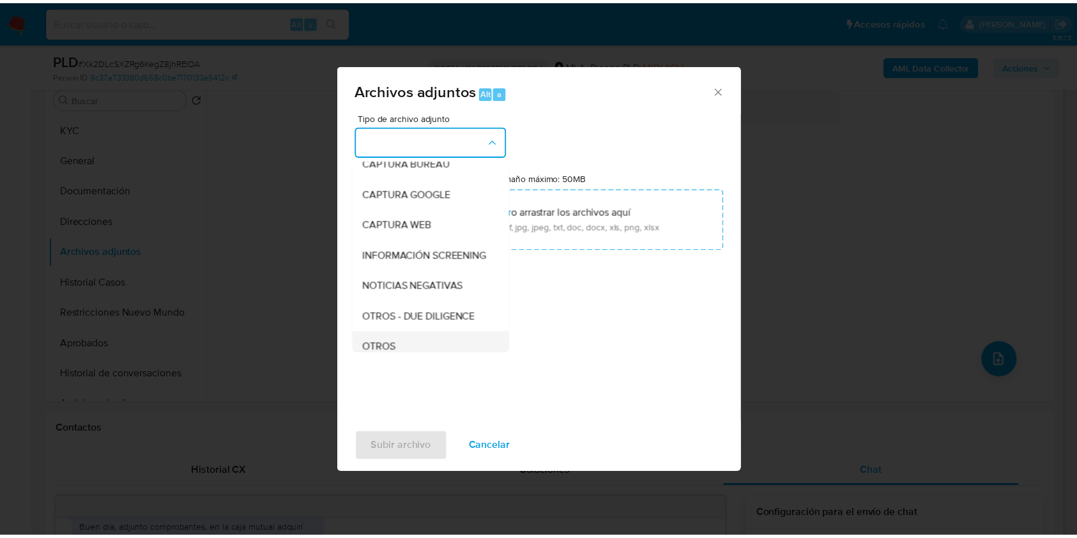
scroll to position [170, 0]
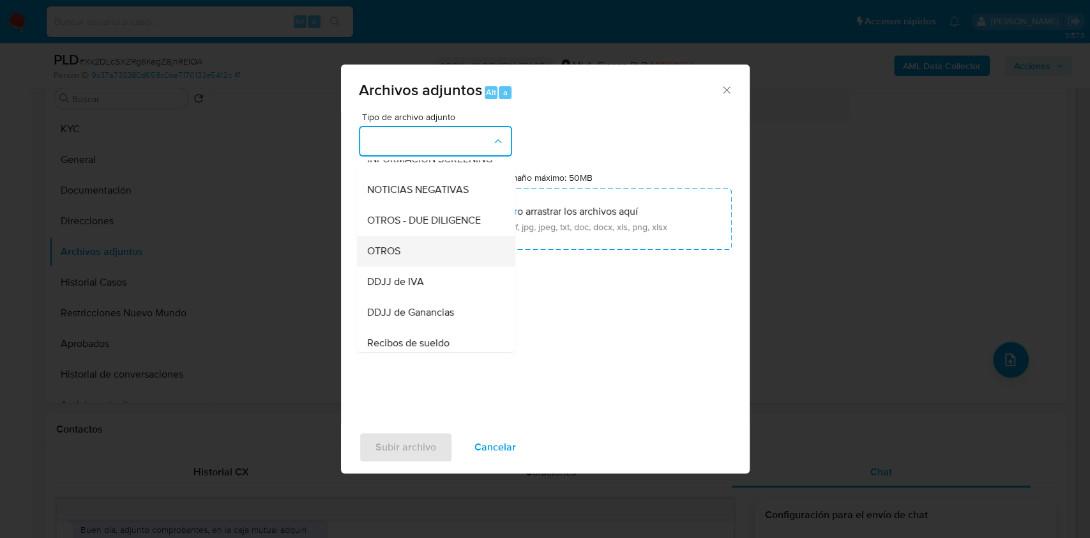
click at [418, 266] on div "OTROS" at bounding box center [432, 251] width 130 height 31
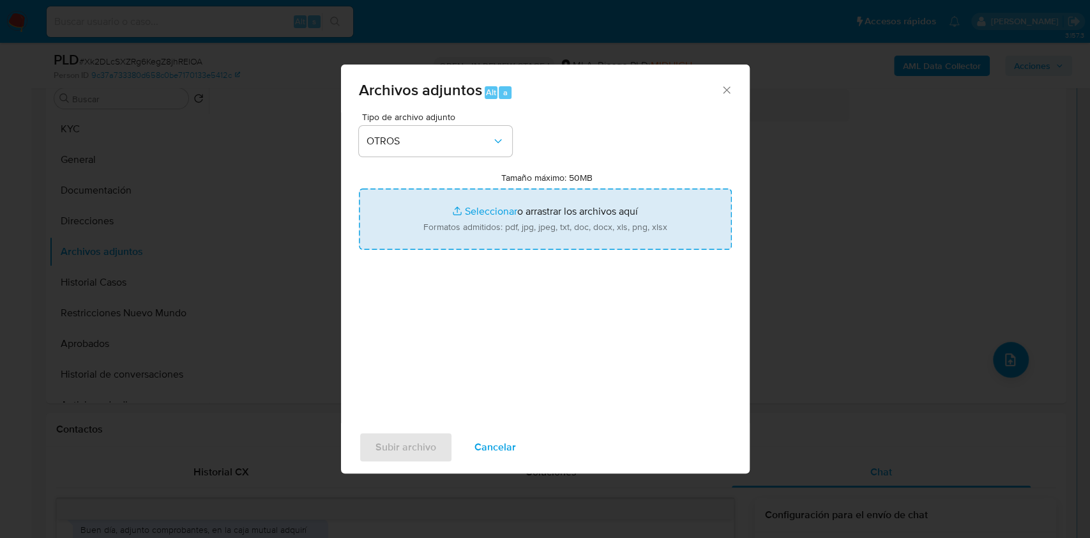
type input "C:\fakepath\Calculador DDJJ IVA.xlsx"
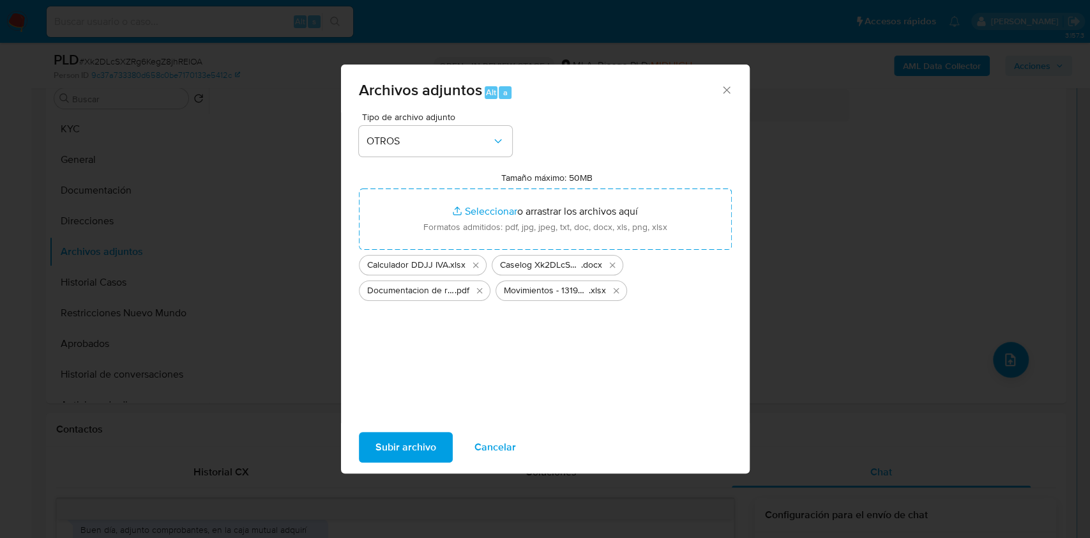
click at [416, 451] on span "Subir archivo" at bounding box center [406, 447] width 61 height 28
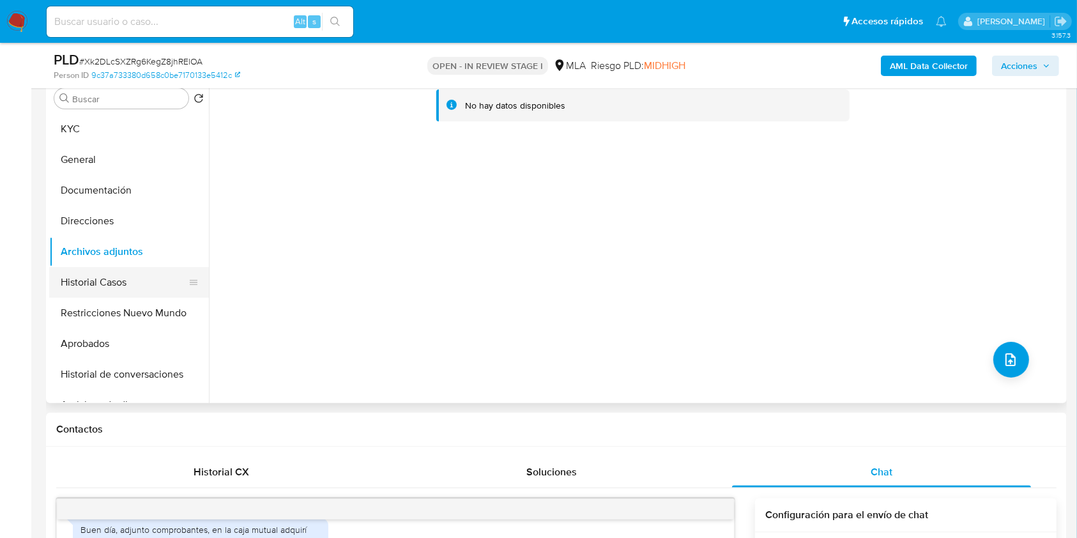
click at [101, 284] on button "Historial Casos" at bounding box center [123, 282] width 149 height 31
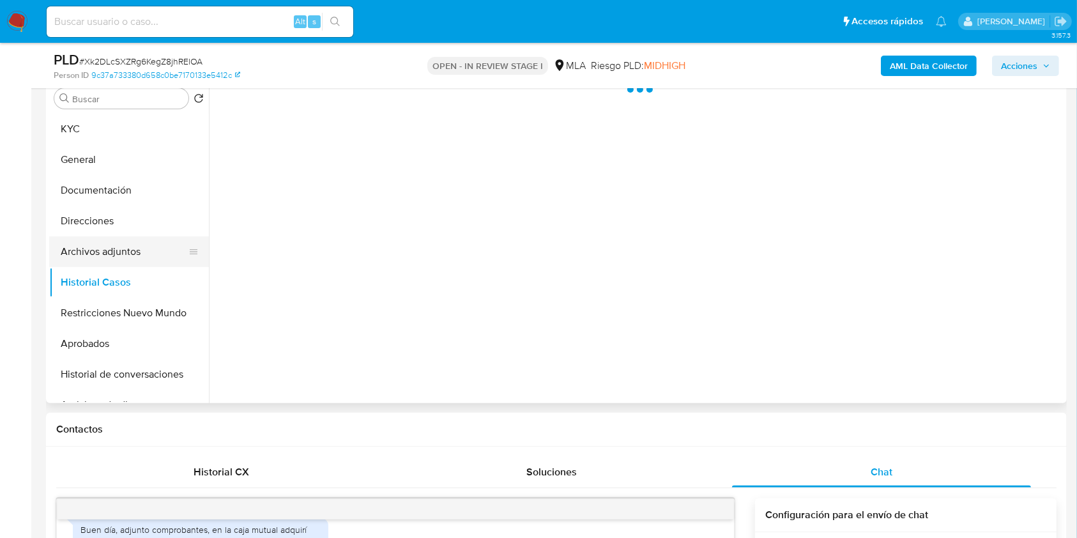
click at [105, 246] on button "Archivos adjuntos" at bounding box center [123, 251] width 149 height 31
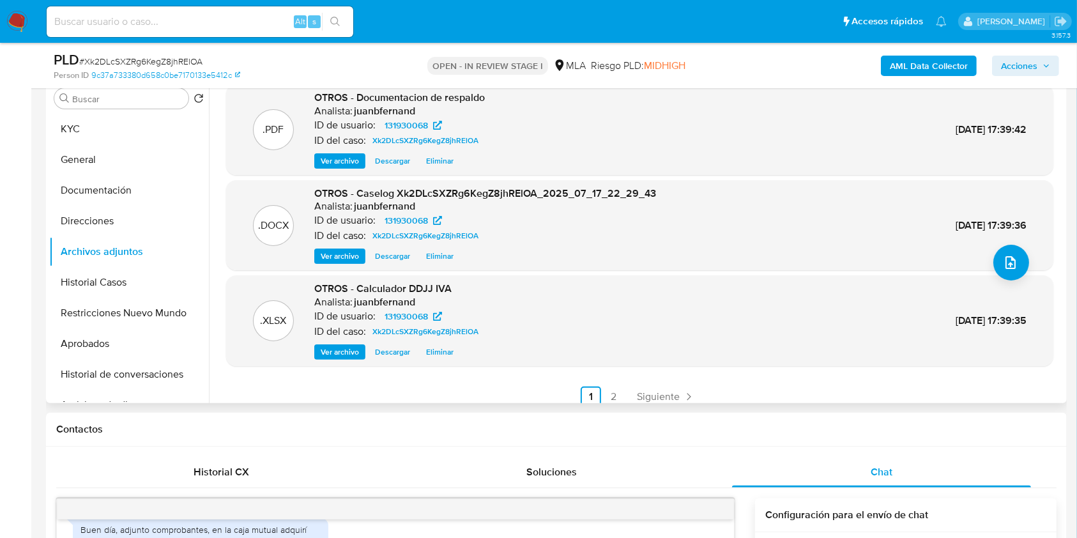
scroll to position [107, 0]
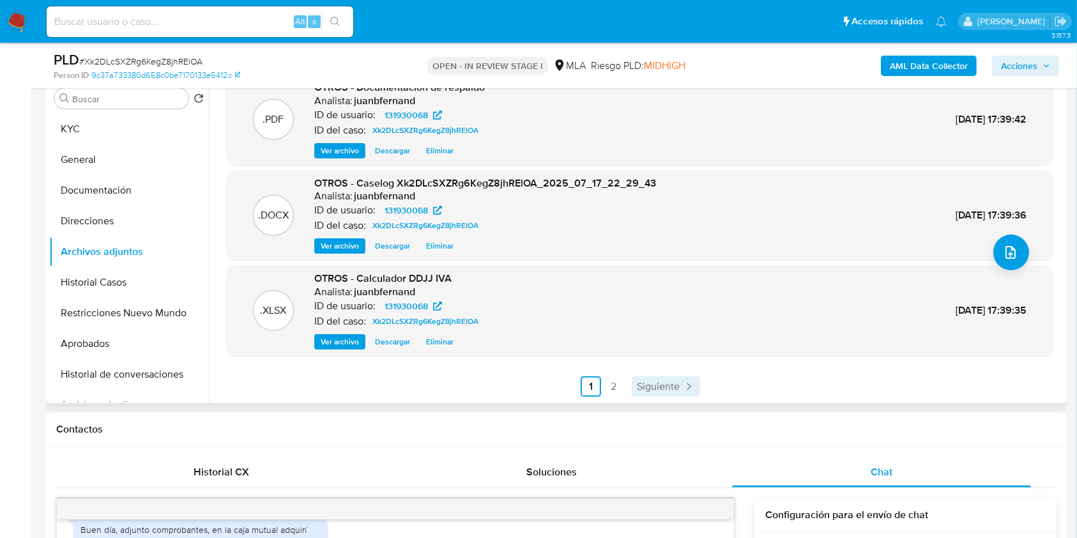
click at [660, 384] on span "Siguiente" at bounding box center [658, 386] width 43 height 10
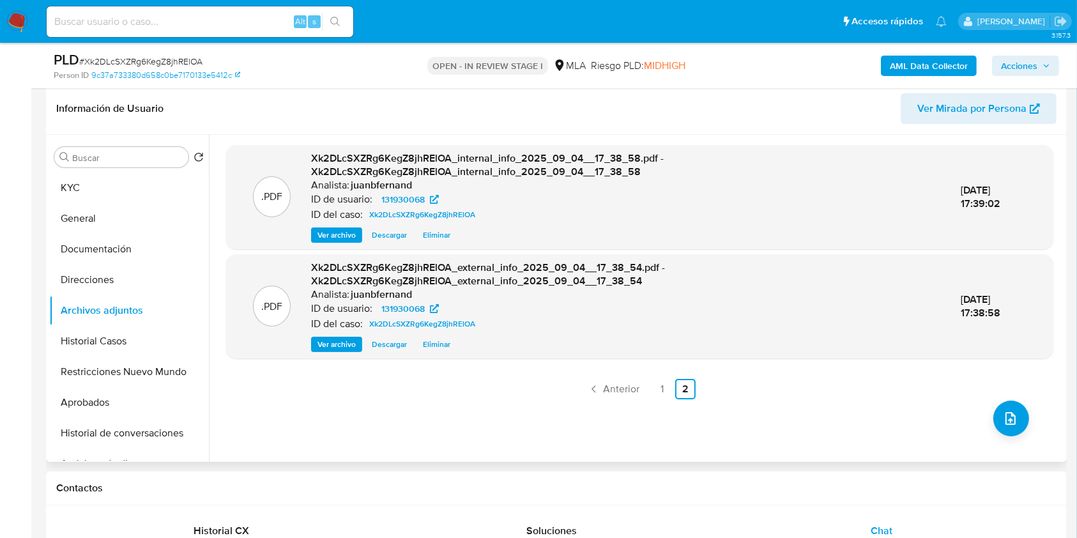
scroll to position [170, 0]
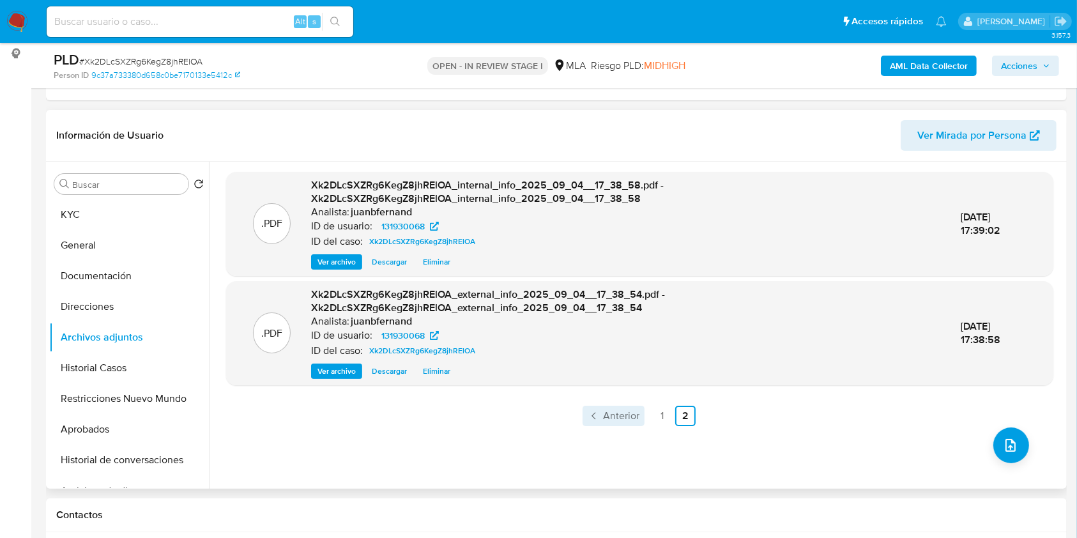
click at [627, 417] on span "Anterior" at bounding box center [621, 416] width 36 height 10
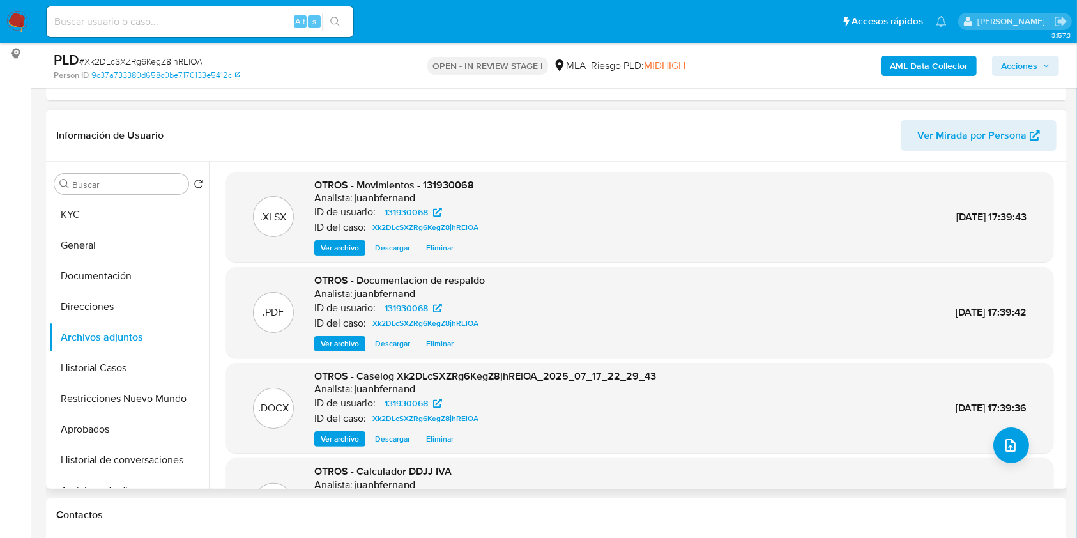
click at [1016, 63] on span "Acciones" at bounding box center [1019, 66] width 36 height 20
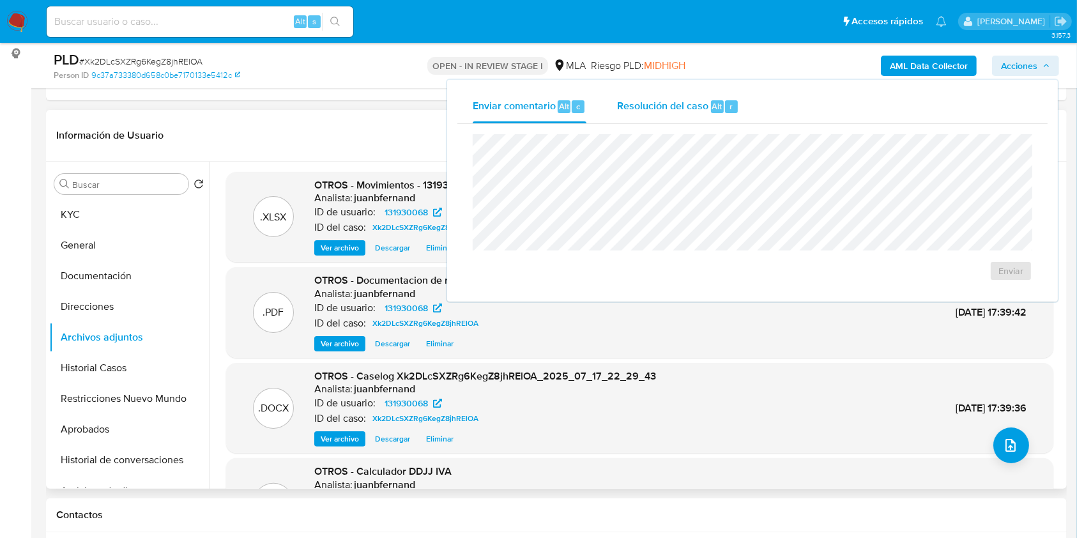
click at [634, 107] on span "Resolución del caso" at bounding box center [662, 105] width 91 height 15
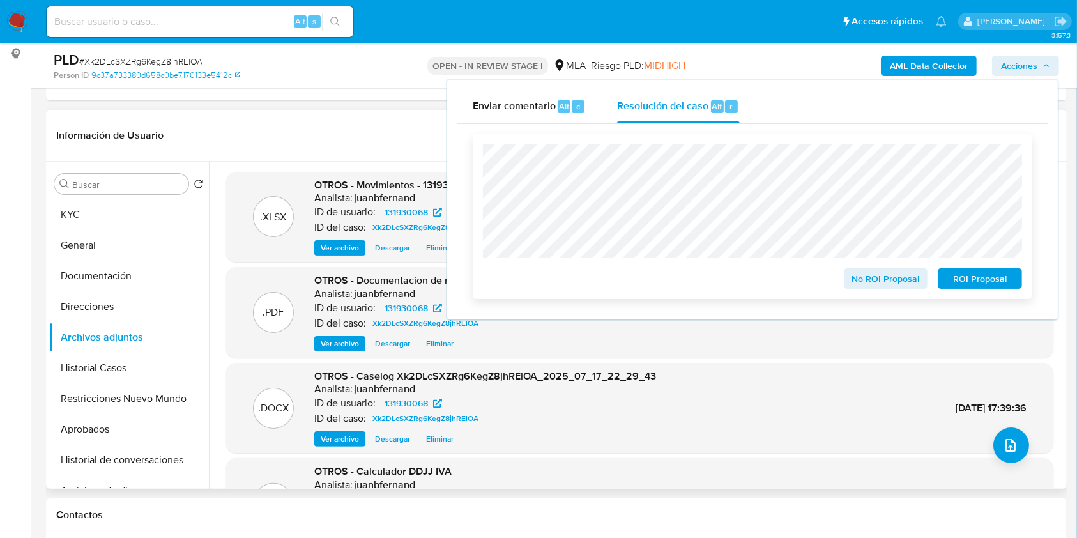
click at [875, 282] on span "No ROI Proposal" at bounding box center [886, 279] width 66 height 18
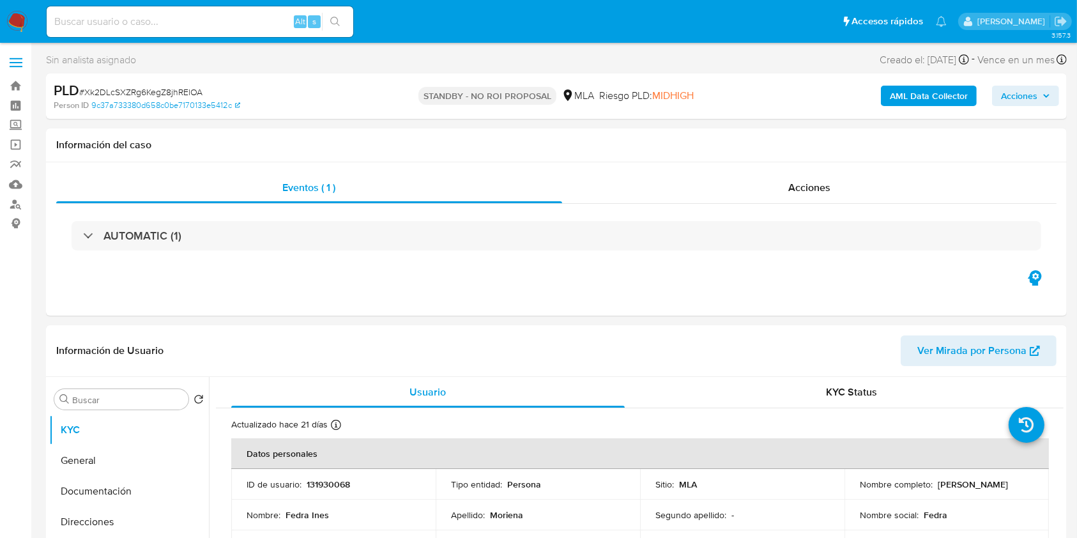
select select "10"
click at [204, 7] on div "Alt s" at bounding box center [200, 21] width 307 height 31
click at [208, 19] on input at bounding box center [200, 21] width 307 height 17
paste input "clP8NLs5mJOI3aNf9wz2OZ0K"
type input "clP8NLs5mJOI3aNf9wz2OZ0K"
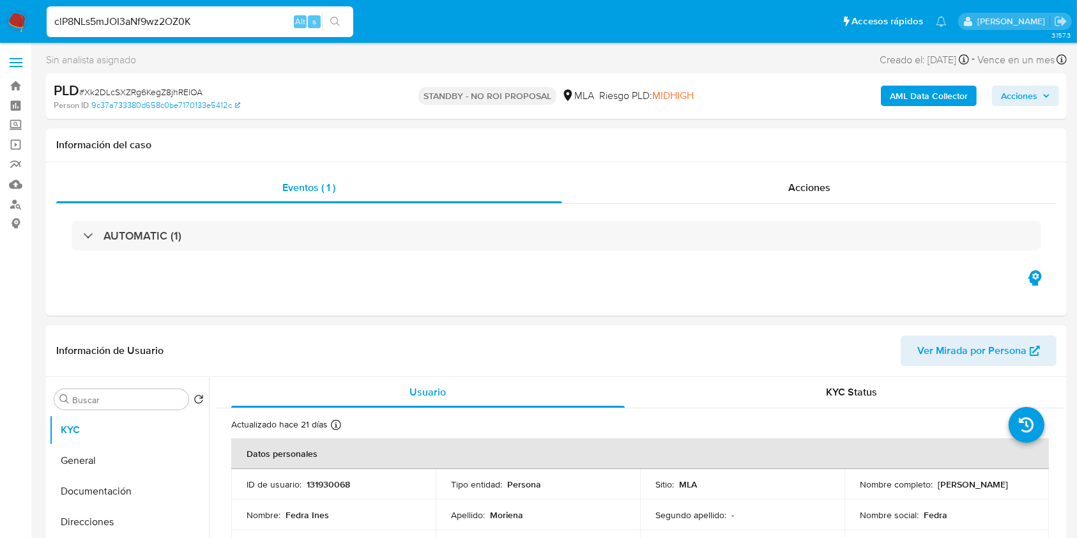
click at [318, 18] on div "s" at bounding box center [314, 21] width 13 height 13
click at [333, 22] on icon "search-icon" at bounding box center [335, 22] width 10 height 10
select select "10"
click at [273, 22] on input "clP8NLs5mJOI3aNf9wz2OZ0K" at bounding box center [200, 21] width 307 height 17
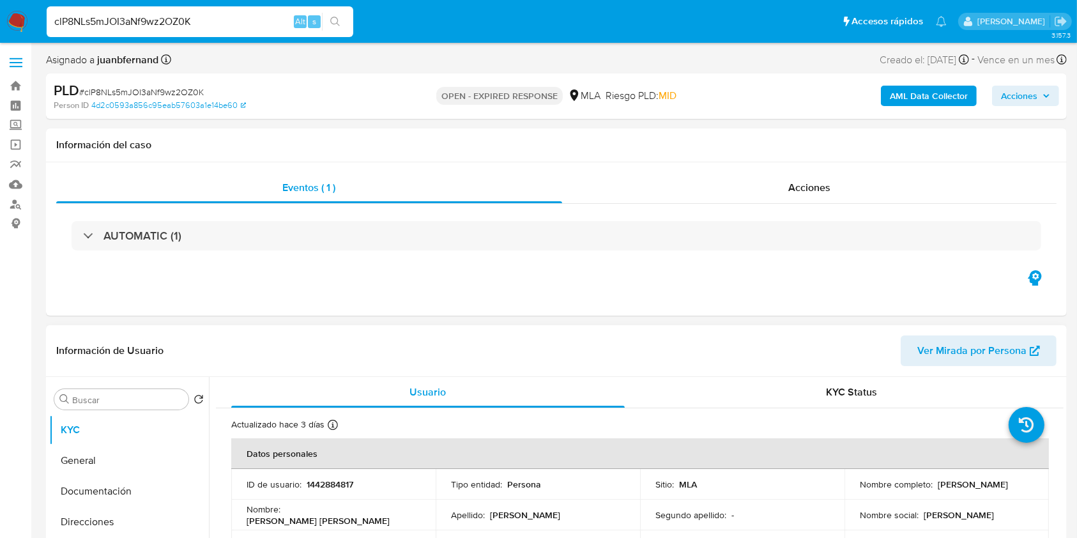
paste input "OULkq9lyPE5HxPDwiWz55HNN"
type input "OULkq9lyPE5HxPDwiWz55HNN"
click at [327, 23] on button "search-icon" at bounding box center [335, 22] width 26 height 18
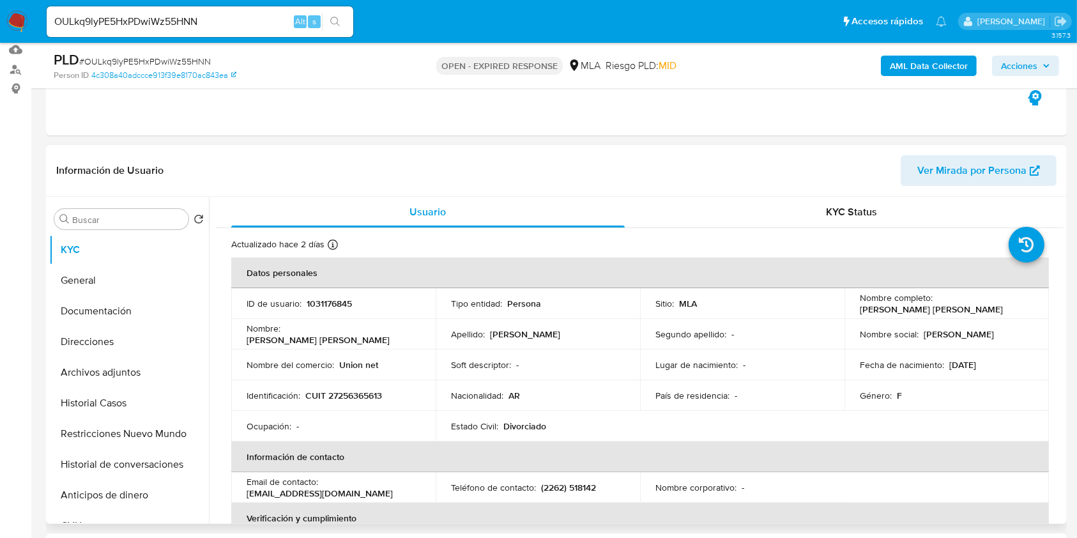
scroll to position [255, 0]
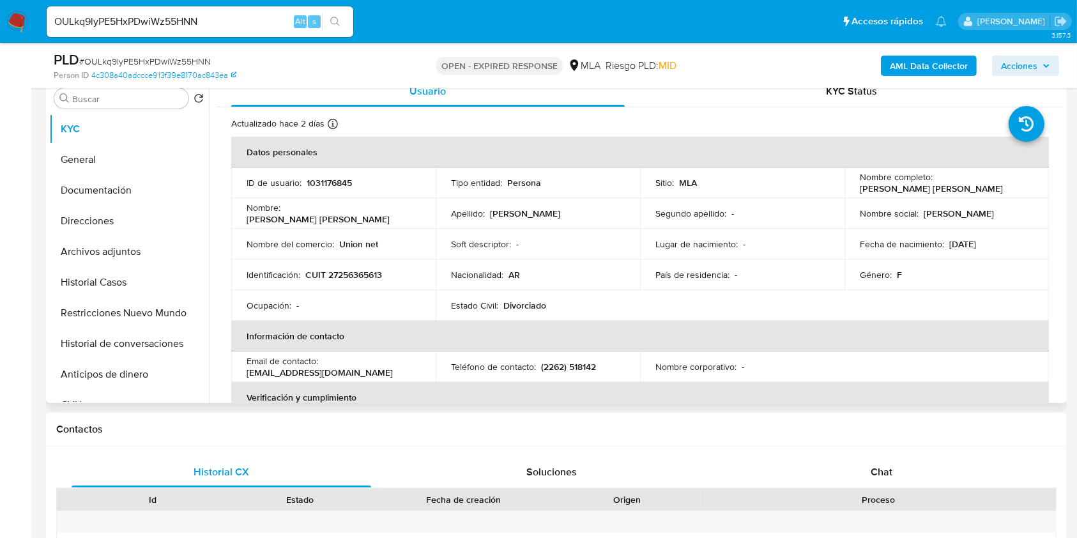
select select "10"
click at [887, 466] on span "Chat" at bounding box center [882, 471] width 22 height 15
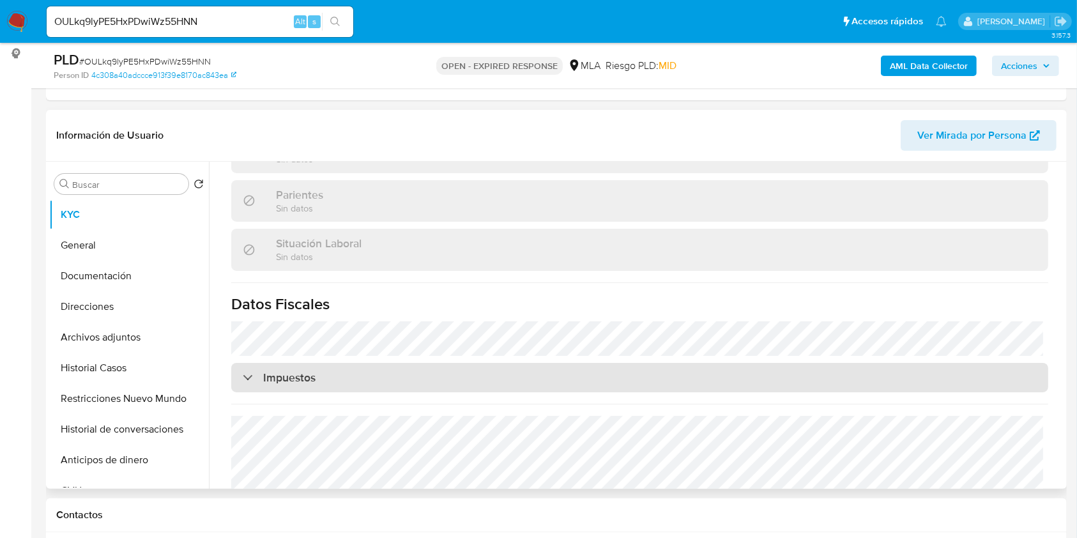
scroll to position [660, 0]
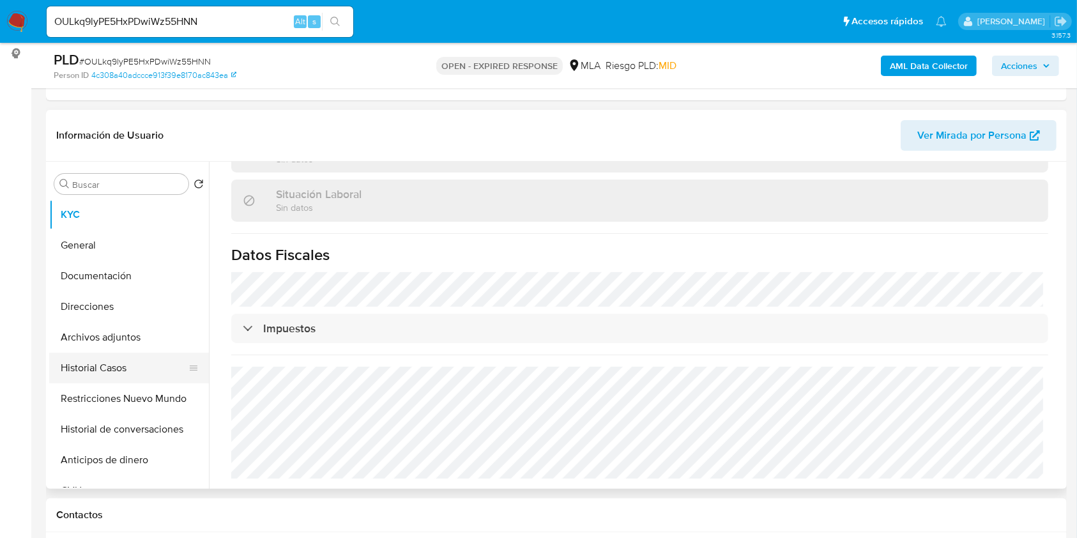
click at [115, 364] on button "Historial Casos" at bounding box center [123, 368] width 149 height 31
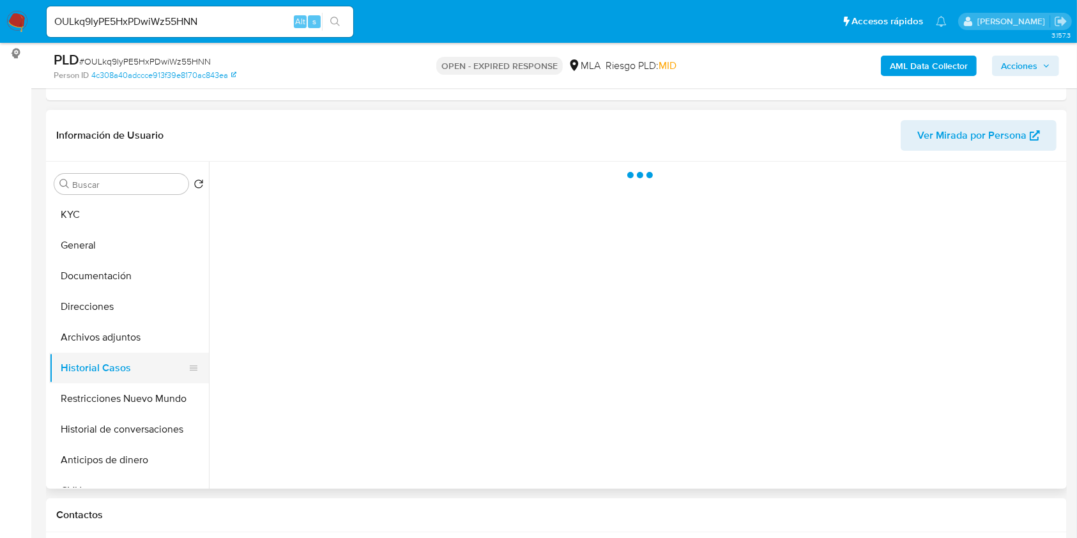
scroll to position [0, 0]
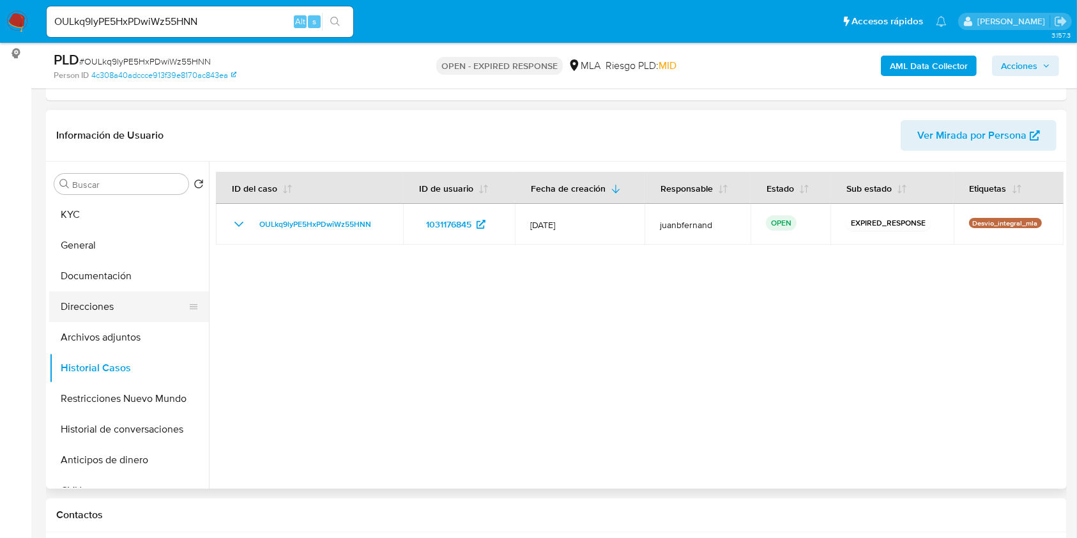
click at [101, 305] on button "Direcciones" at bounding box center [123, 306] width 149 height 31
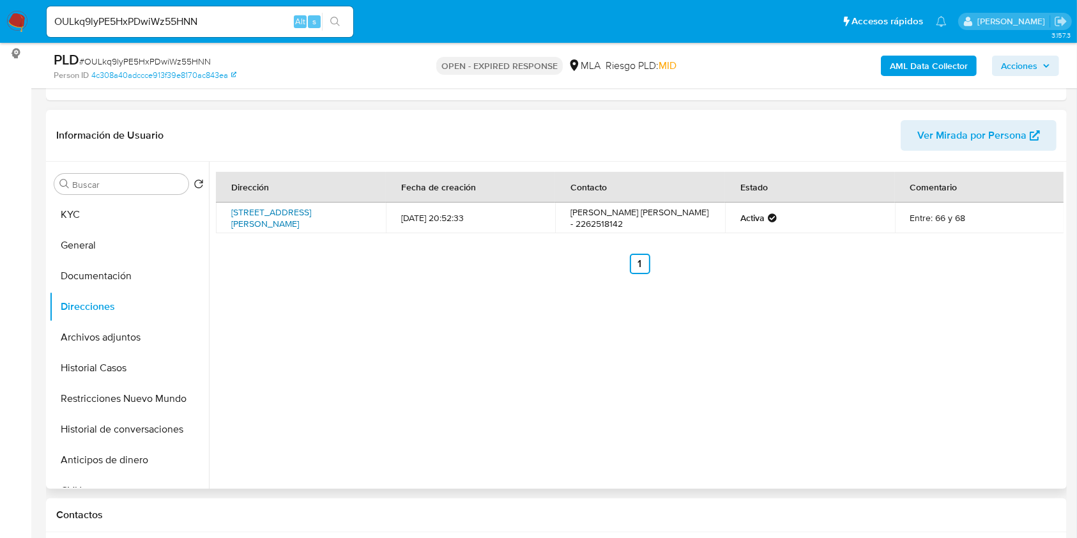
click at [294, 213] on link "[STREET_ADDRESS][PERSON_NAME]" at bounding box center [271, 218] width 80 height 24
click at [86, 202] on button "KYC" at bounding box center [123, 214] width 149 height 31
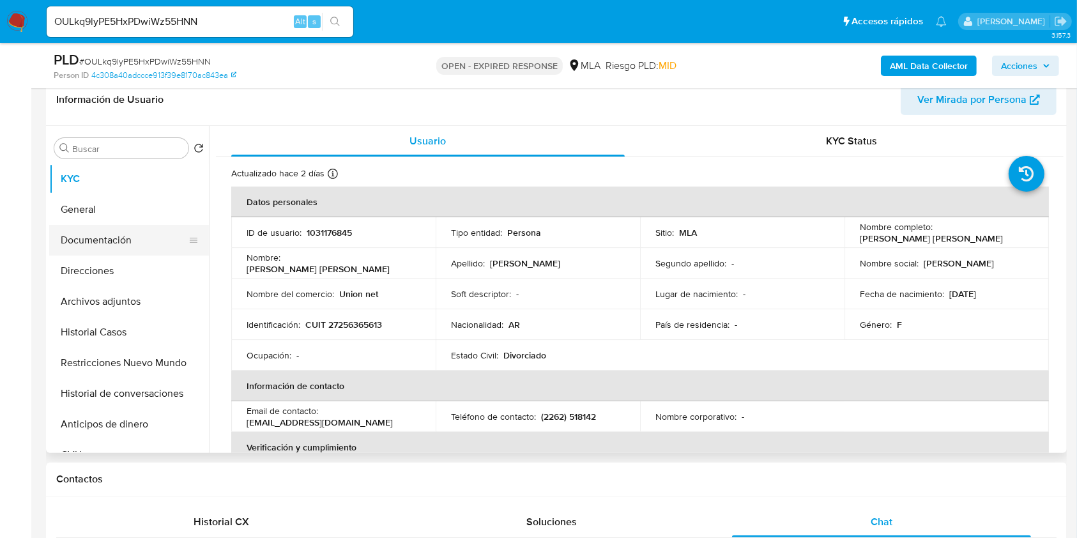
scroll to position [170, 0]
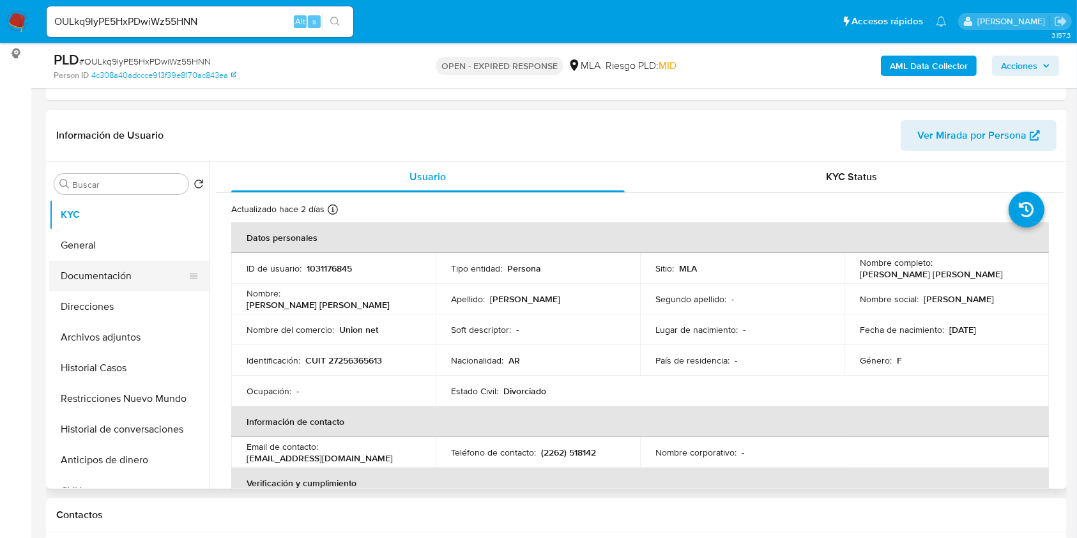
click at [105, 274] on button "Documentación" at bounding box center [123, 276] width 149 height 31
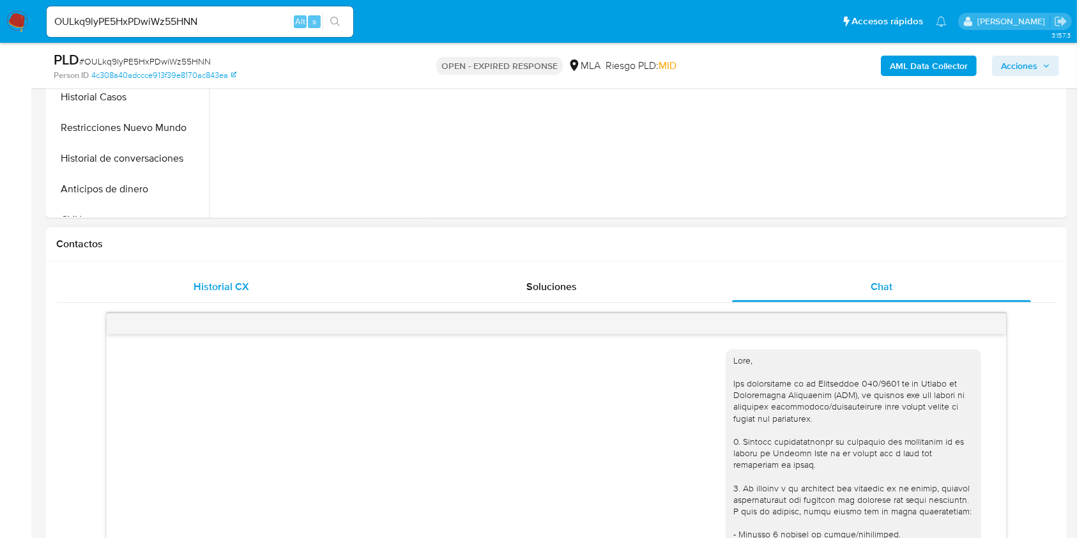
scroll to position [425, 0]
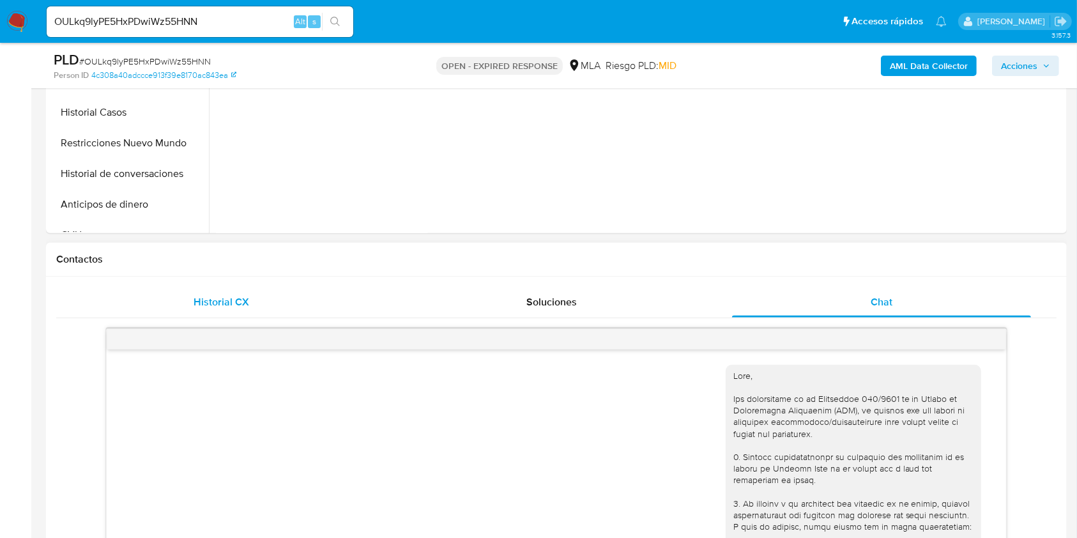
click at [188, 316] on div "Historial CX" at bounding box center [222, 302] width 300 height 31
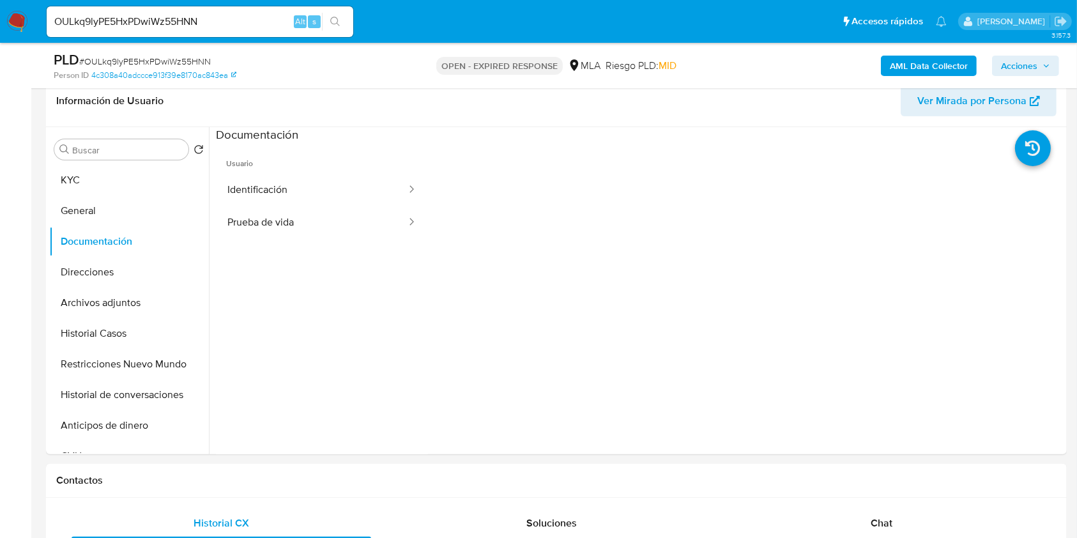
scroll to position [170, 0]
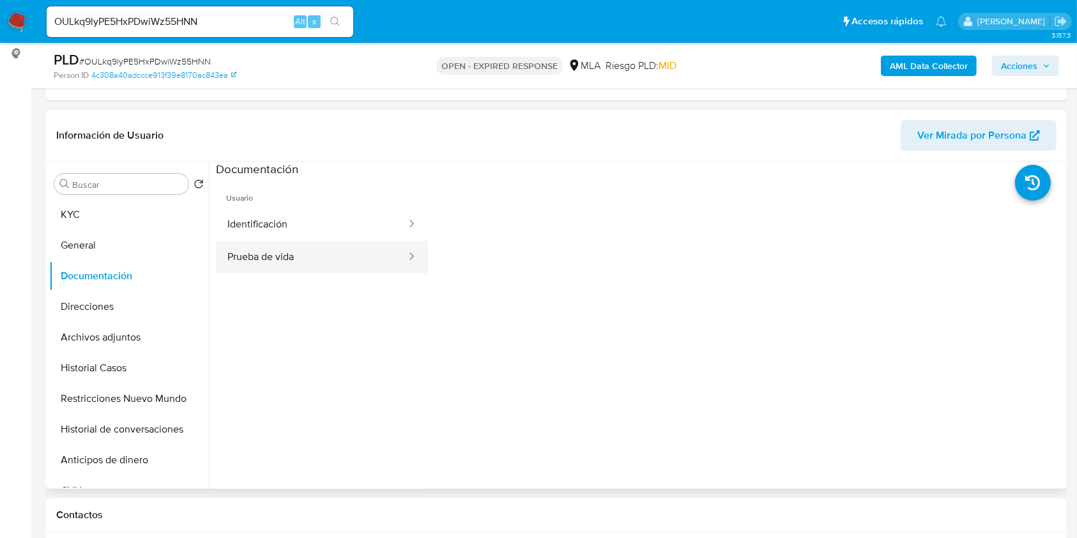
click at [272, 255] on button "Prueba de vida" at bounding box center [312, 257] width 192 height 33
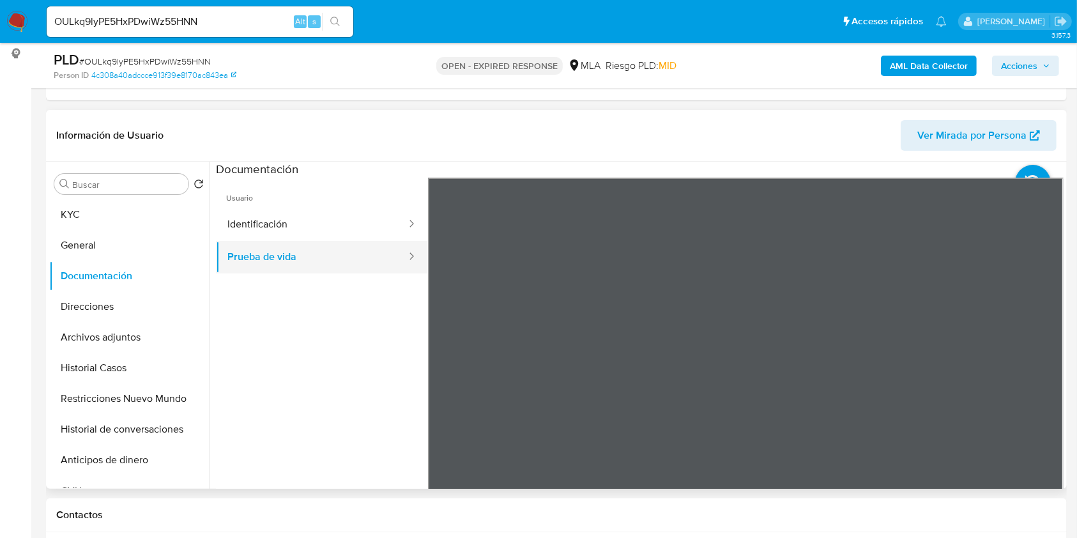
click at [351, 241] on button "Prueba de vida" at bounding box center [312, 257] width 192 height 33
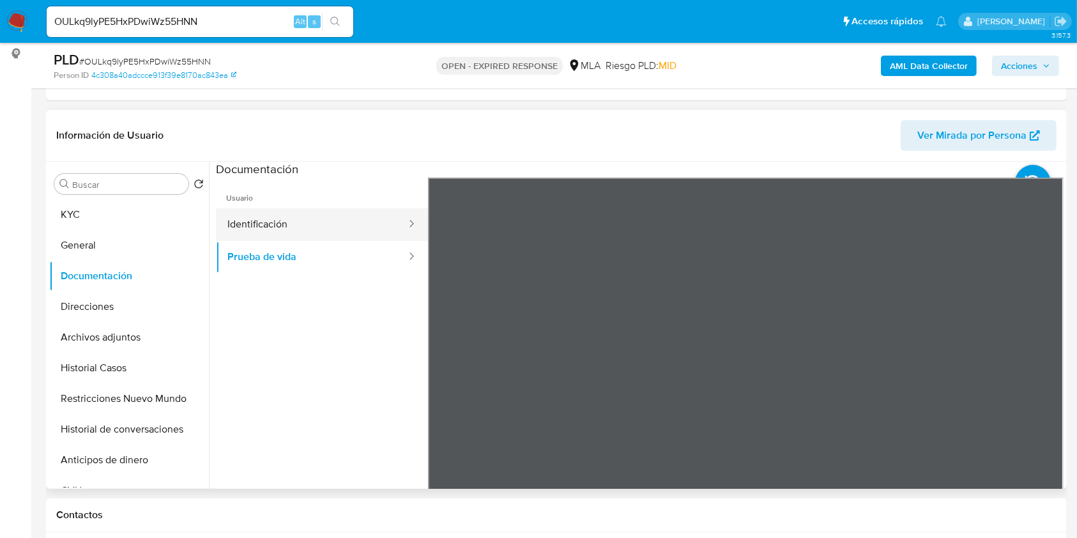
click at [300, 231] on button "Identificación" at bounding box center [312, 224] width 192 height 33
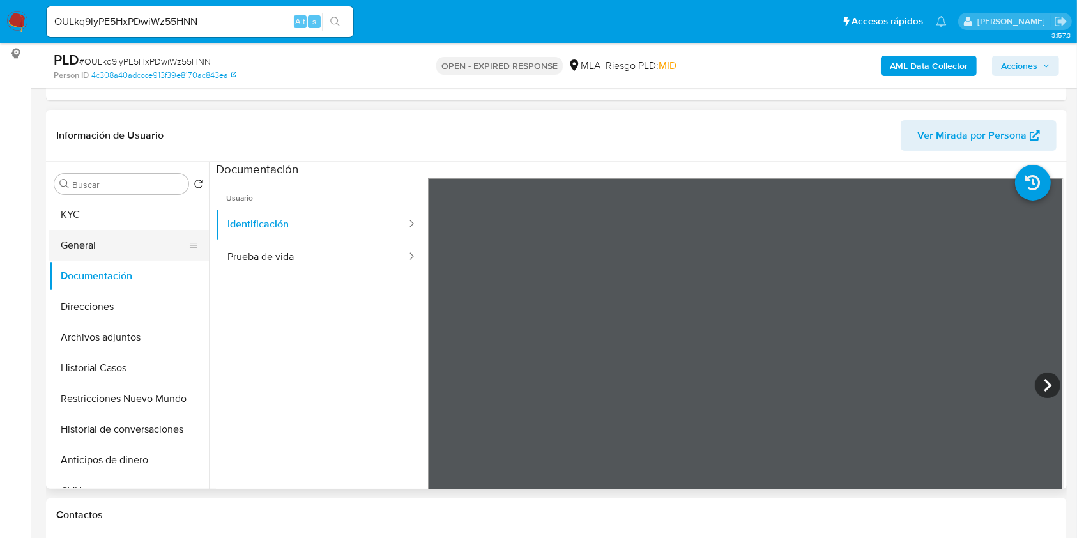
click at [128, 234] on button "General" at bounding box center [123, 245] width 149 height 31
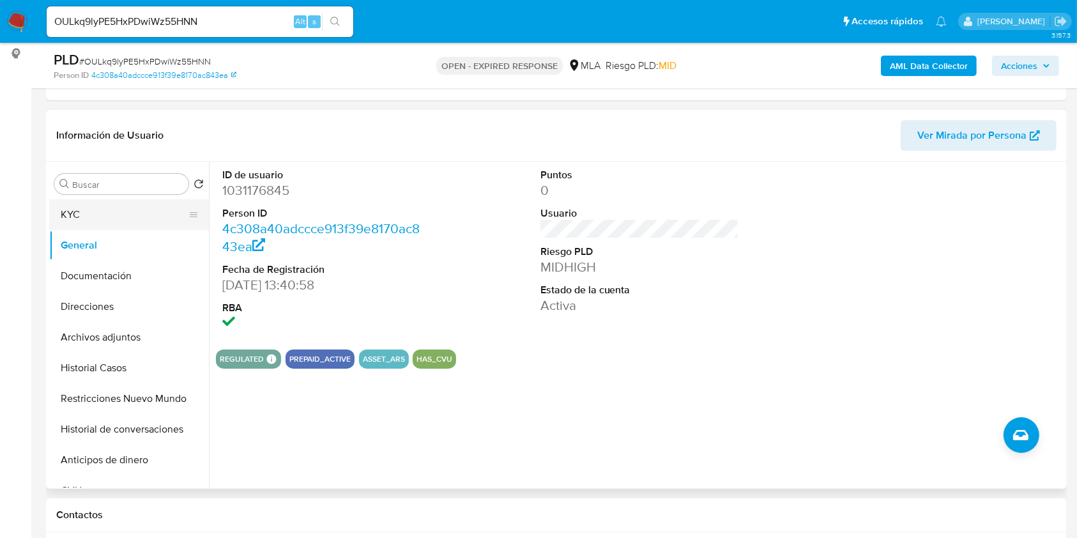
click at [130, 206] on button "KYC" at bounding box center [123, 214] width 149 height 31
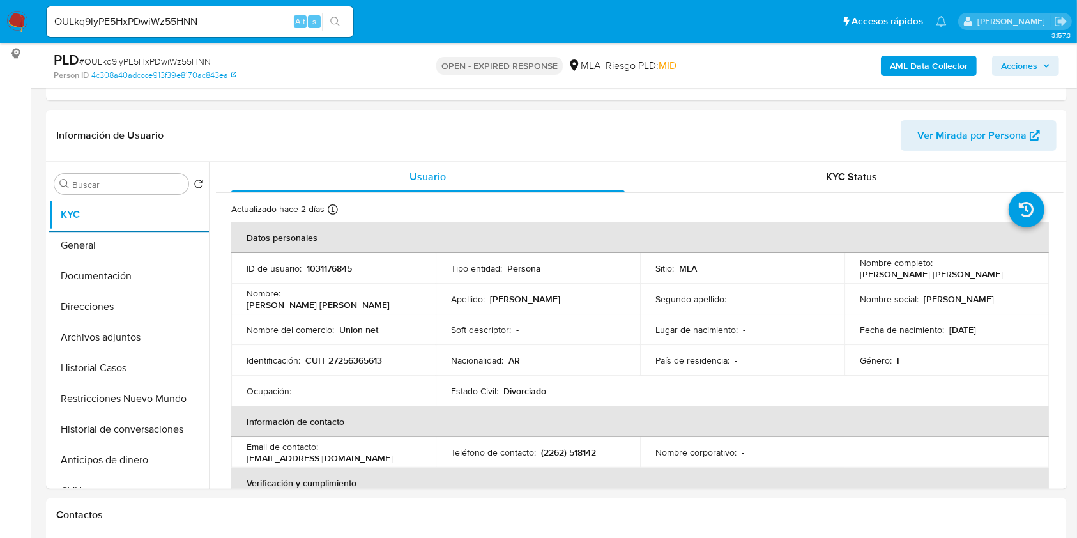
click at [228, 15] on input "OULkq9lyPE5HxPDwiWz55HNN" at bounding box center [200, 21] width 307 height 17
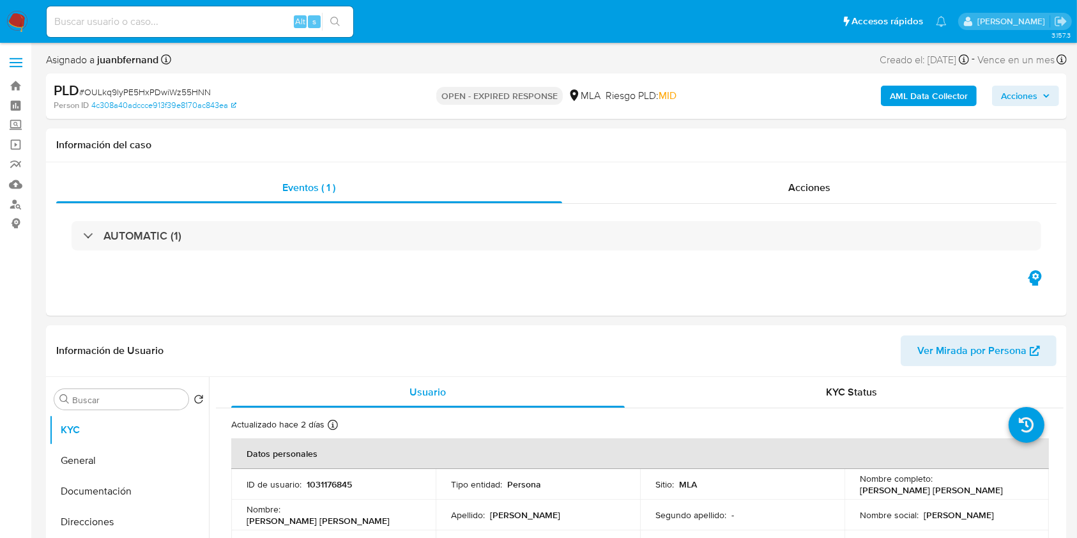
select select "10"
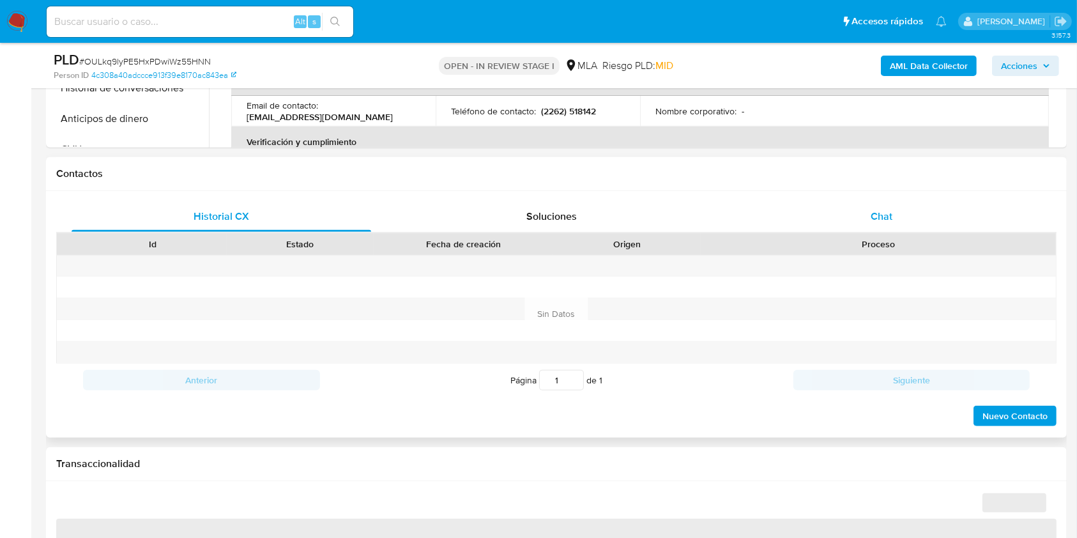
click at [899, 219] on div "Chat" at bounding box center [882, 216] width 300 height 31
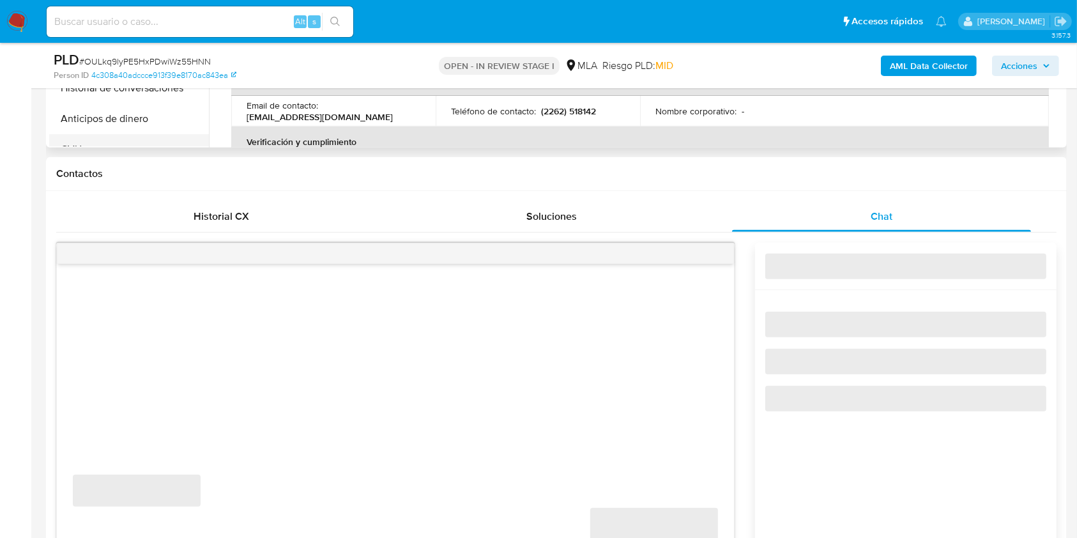
select select "10"
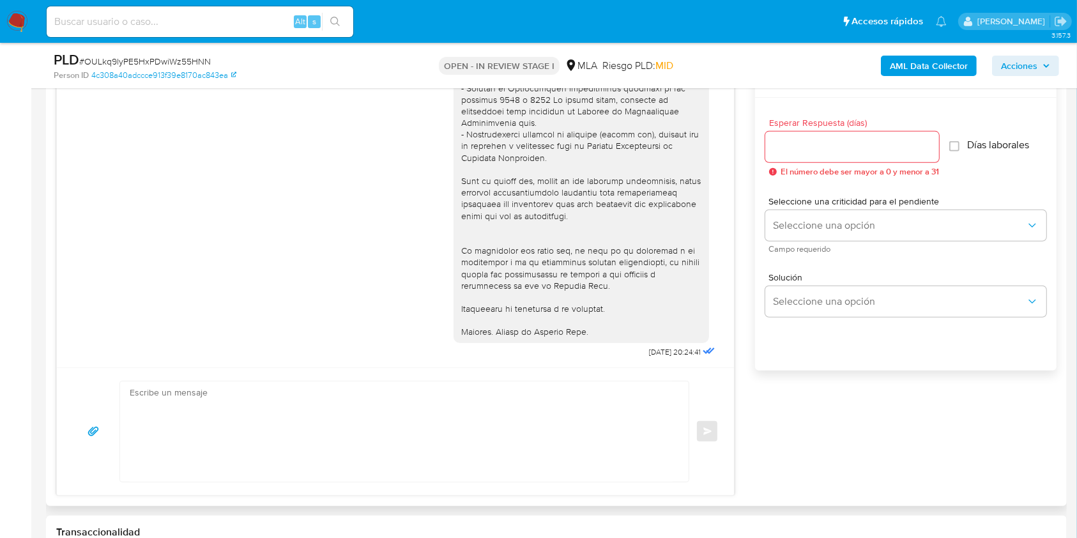
scroll to position [596, 0]
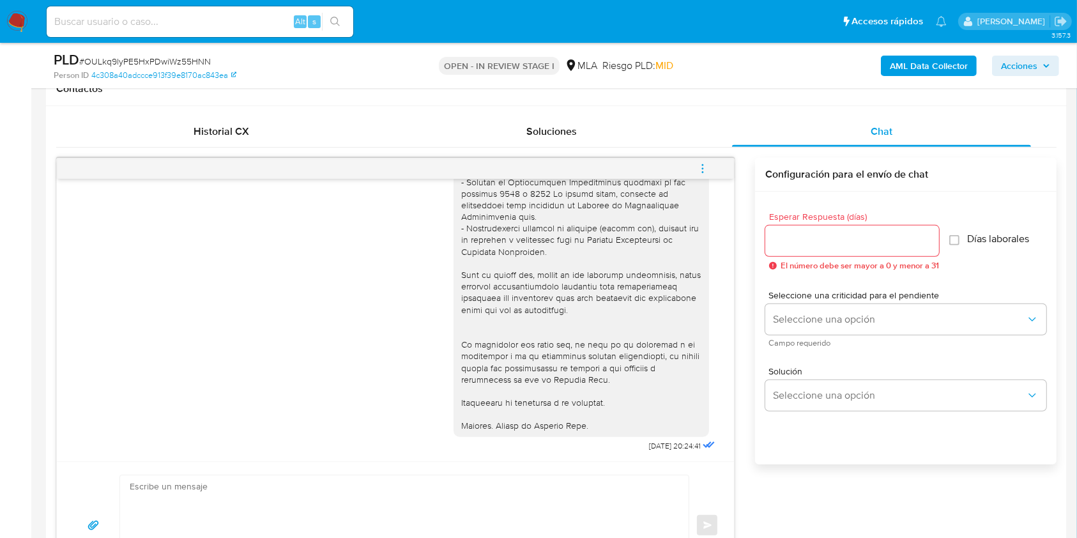
drag, startPoint x: 713, startPoint y: 165, endPoint x: 692, endPoint y: 175, distance: 23.2
click at [713, 165] on button "menu-action" at bounding box center [703, 168] width 42 height 31
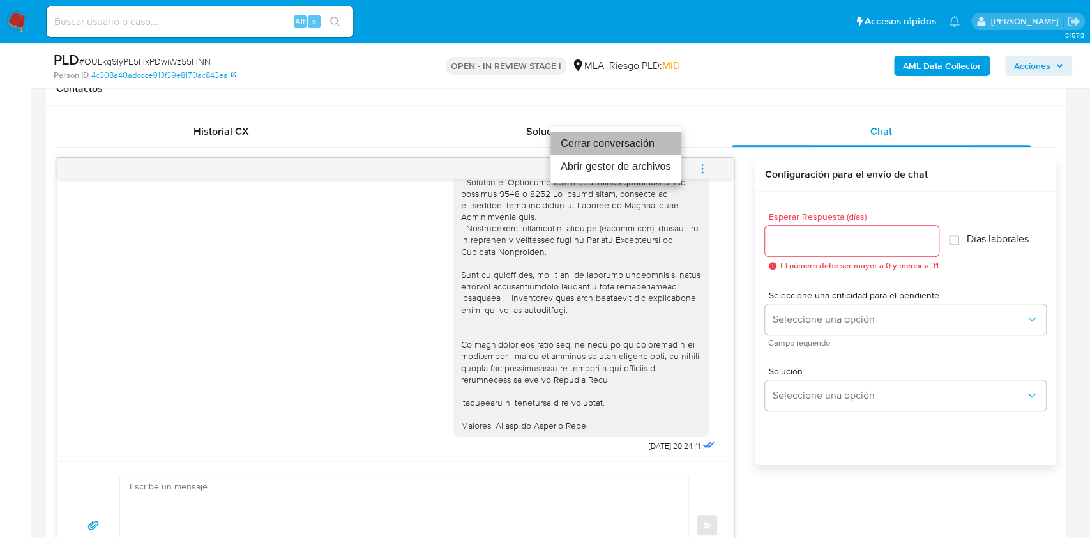
click at [627, 143] on li "Cerrar conversación" at bounding box center [616, 143] width 131 height 23
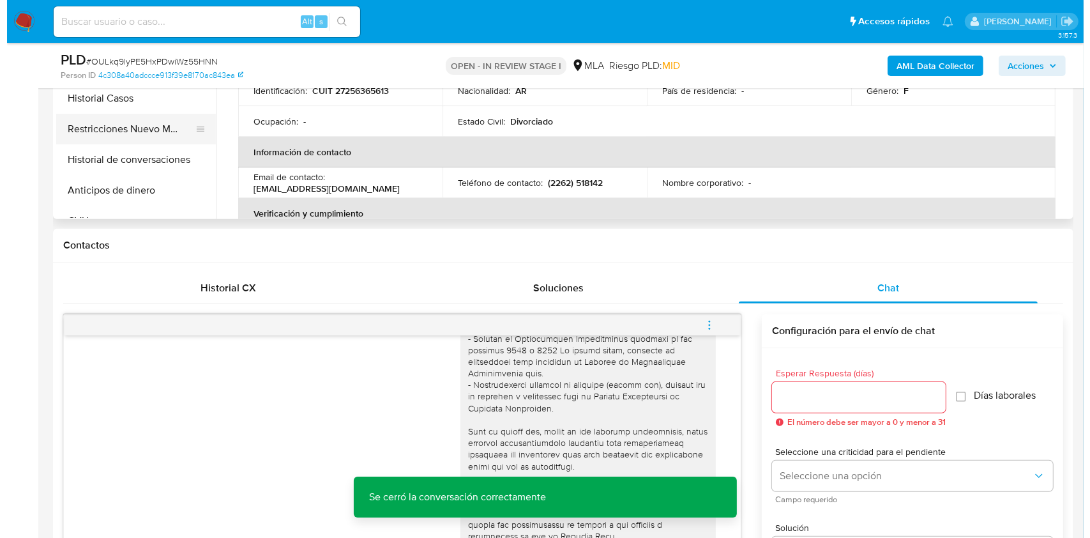
scroll to position [255, 0]
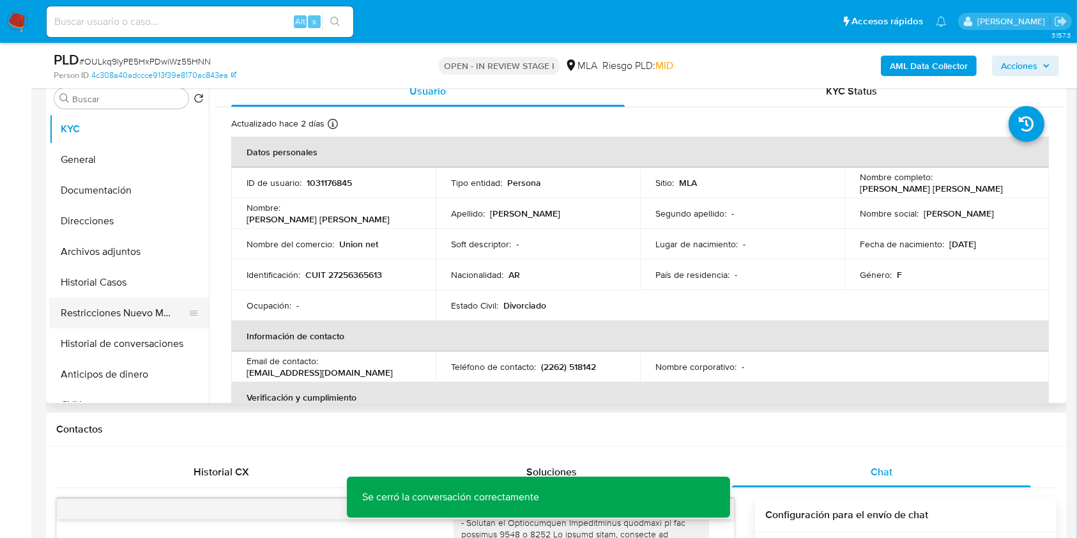
click at [84, 326] on button "Restricciones Nuevo Mundo" at bounding box center [123, 313] width 149 height 31
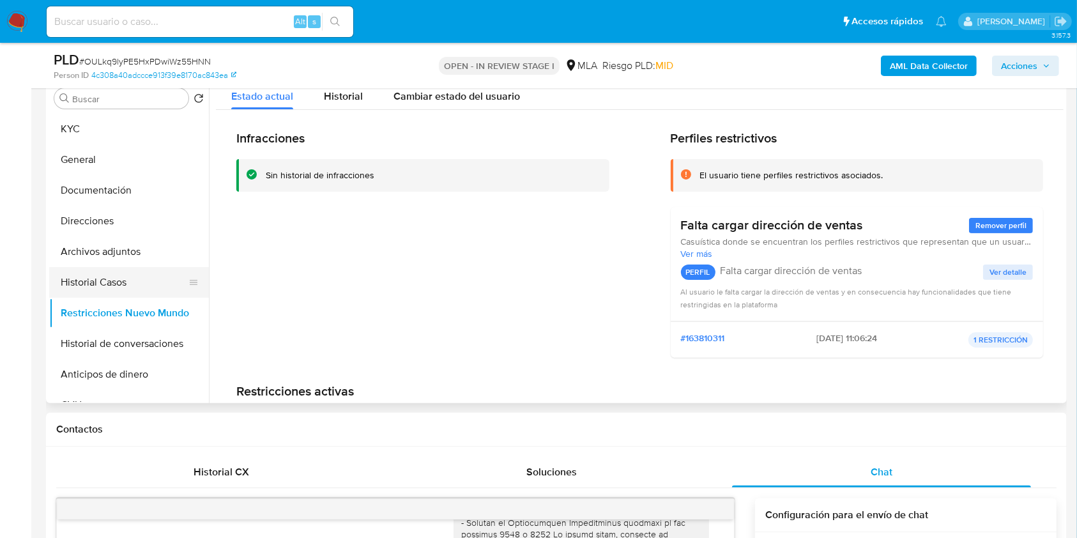
click at [92, 288] on button "Historial Casos" at bounding box center [123, 282] width 149 height 31
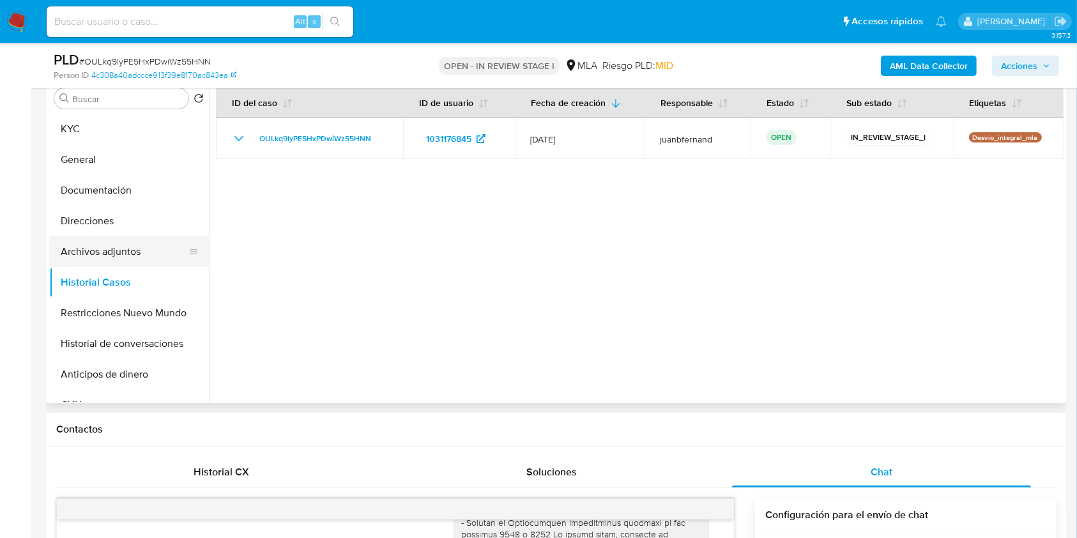
click at [114, 248] on button "Archivos adjuntos" at bounding box center [123, 251] width 149 height 31
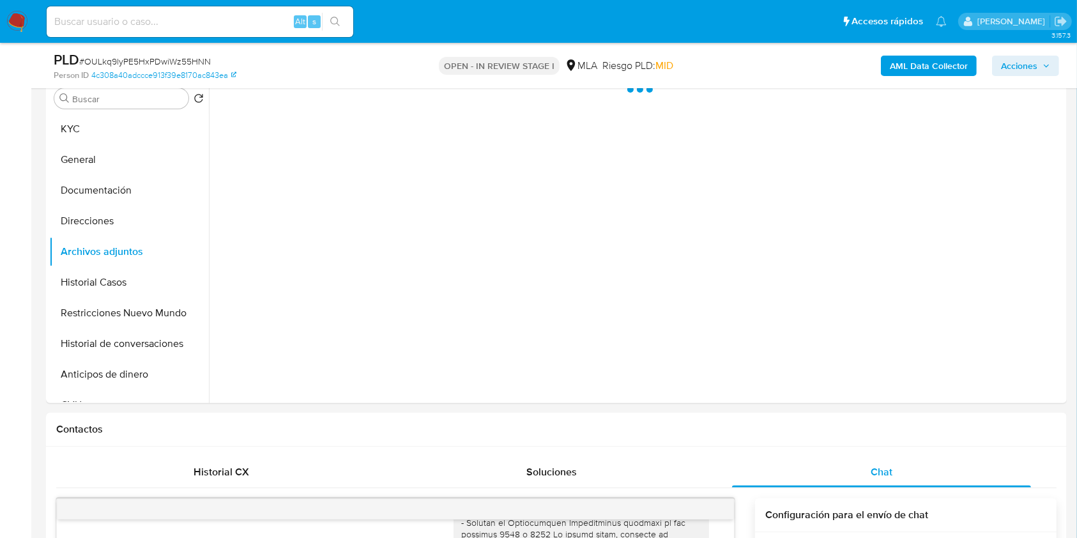
click at [932, 66] on b "AML Data Collector" at bounding box center [929, 66] width 78 height 20
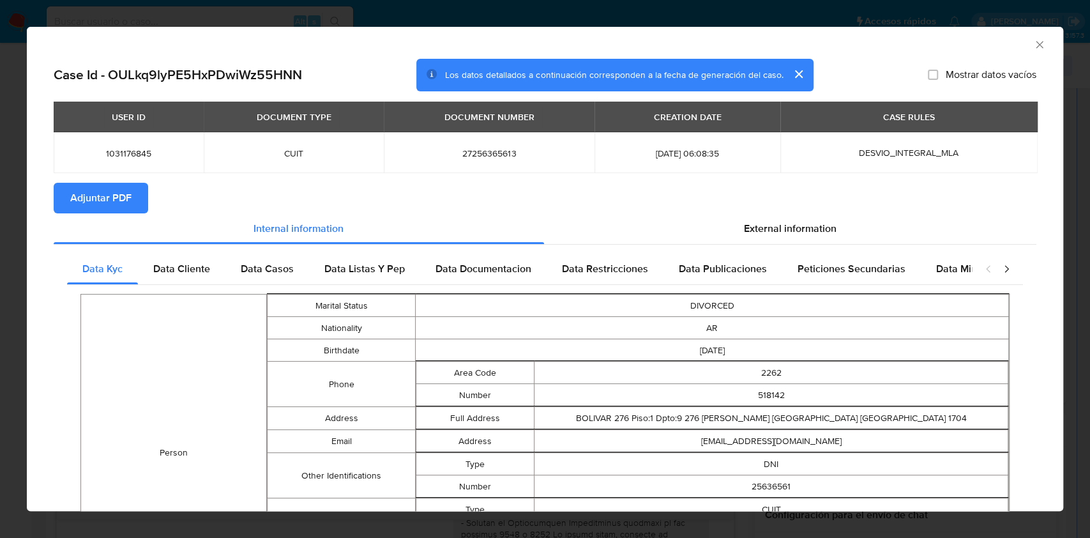
click at [97, 194] on span "Adjuntar PDF" at bounding box center [100, 198] width 61 height 28
click at [1036, 45] on icon "Cerrar ventana" at bounding box center [1039, 44] width 7 height 7
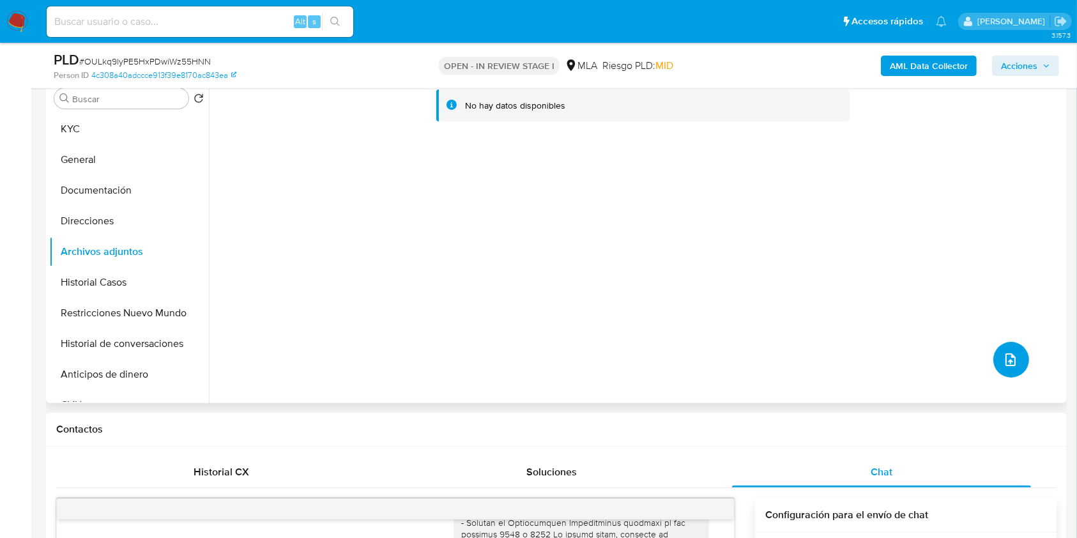
click at [1010, 345] on button "upload-file" at bounding box center [1011, 360] width 36 height 36
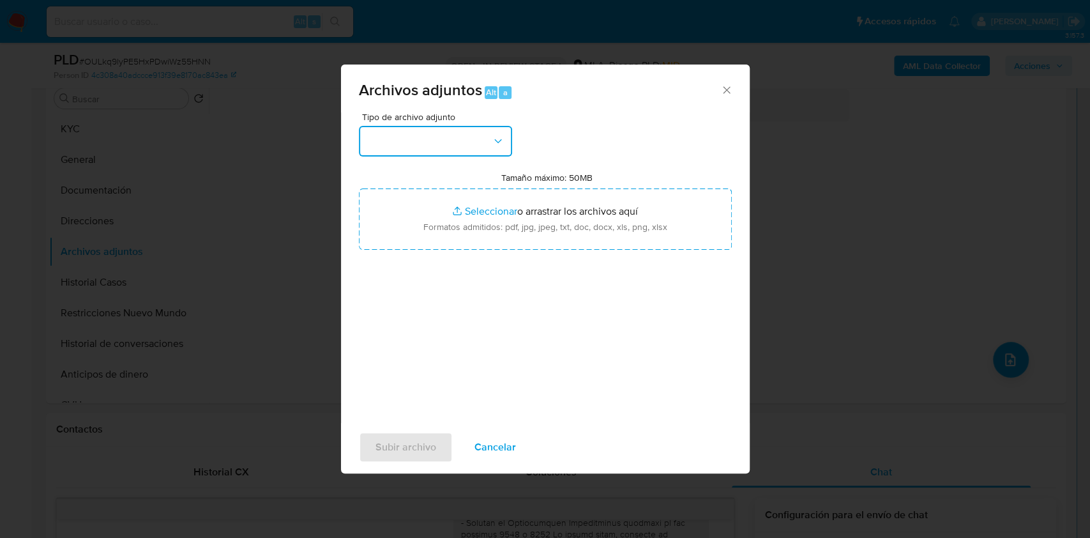
click at [483, 148] on button "button" at bounding box center [435, 141] width 153 height 31
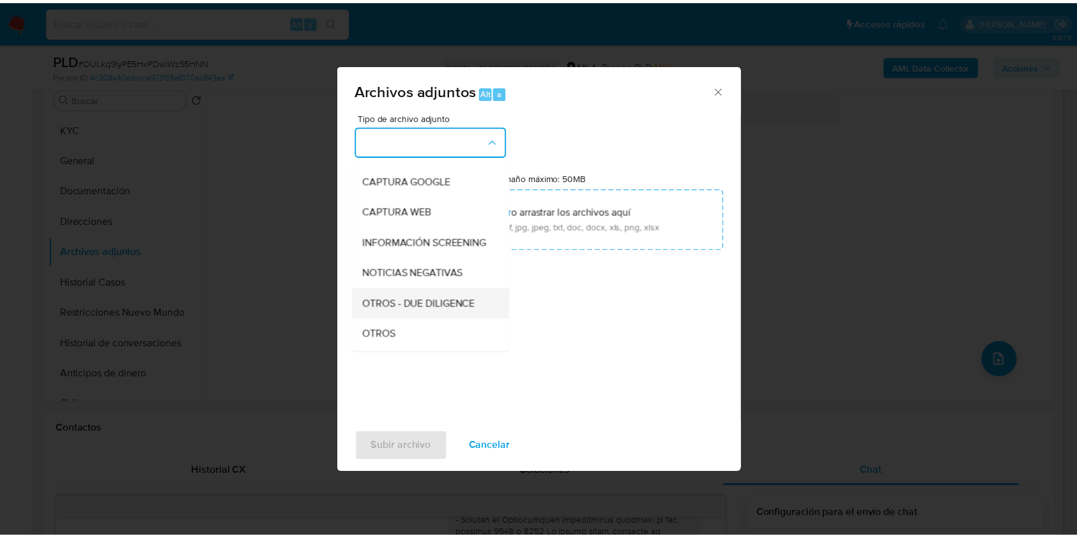
scroll to position [170, 0]
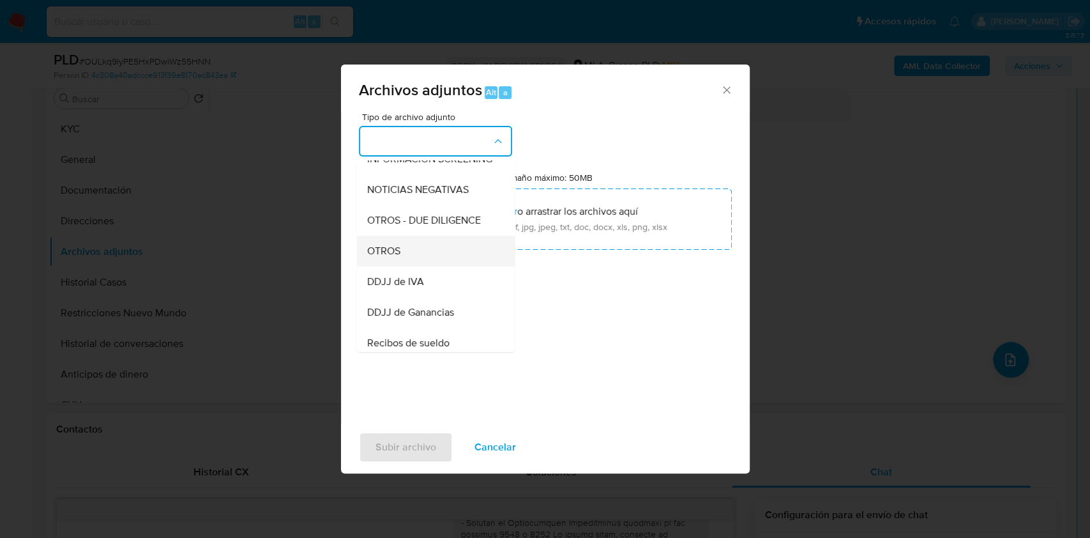
click at [434, 264] on div "OTROS" at bounding box center [432, 251] width 130 height 31
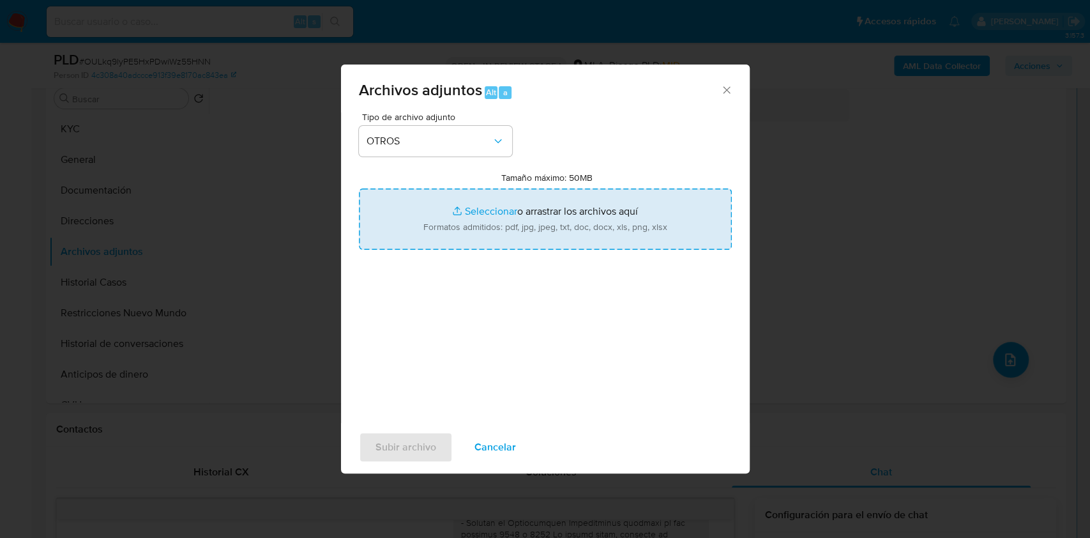
type input "C:\fakepath\Caselog OULkq9lyPE5HxPDwiWz55HNN_2025_07_17_20_12_24.docx"
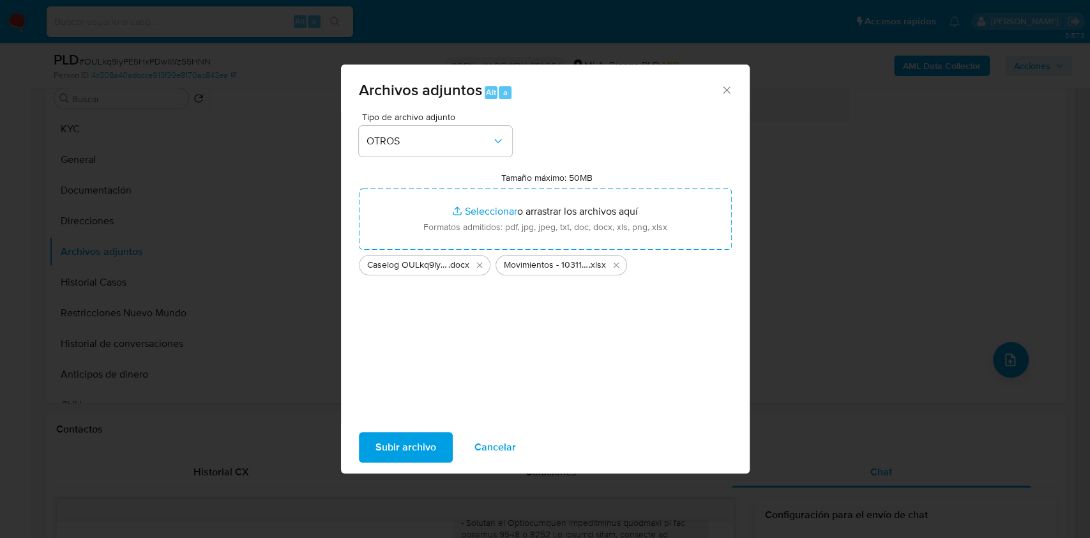
click at [438, 442] on button "Subir archivo" at bounding box center [406, 447] width 94 height 31
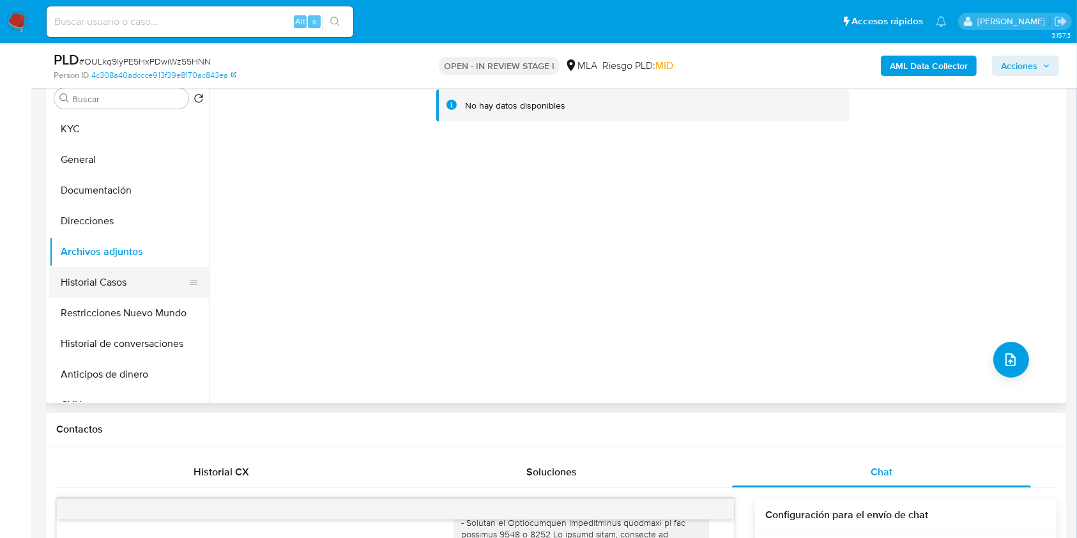
click at [97, 284] on button "Historial Casos" at bounding box center [123, 282] width 149 height 31
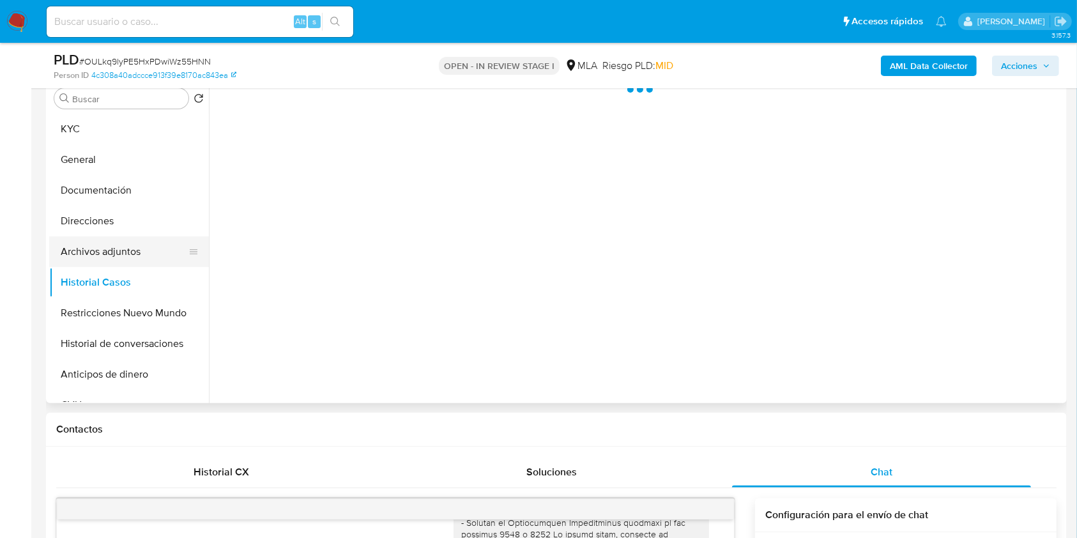
click at [116, 236] on button "Archivos adjuntos" at bounding box center [123, 251] width 149 height 31
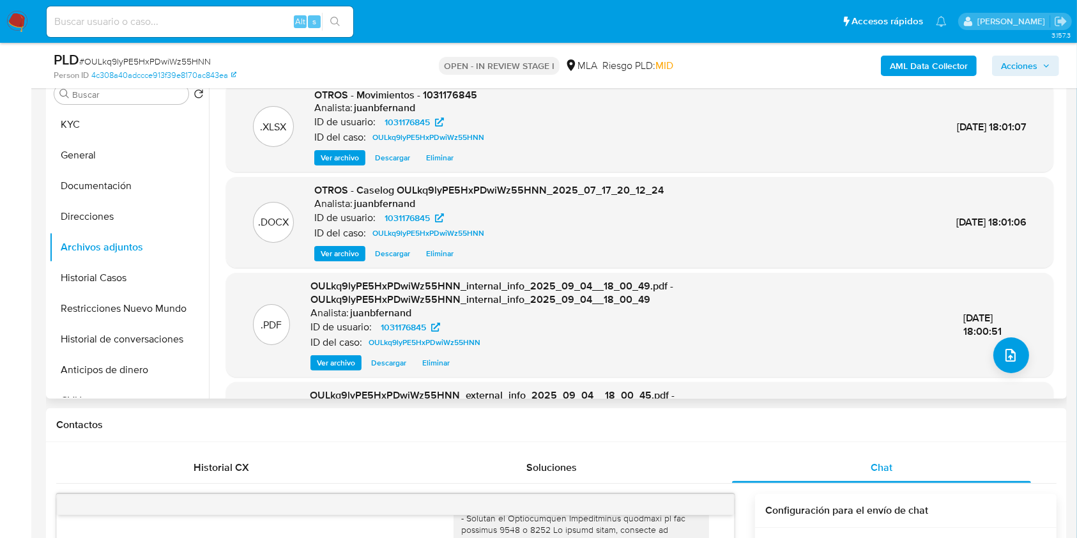
scroll to position [255, 0]
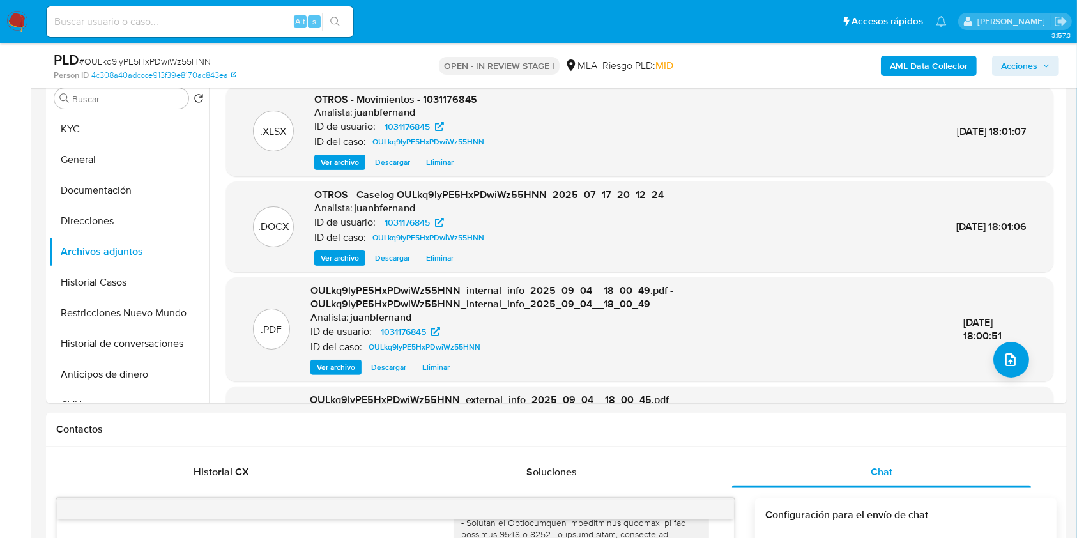
click at [1016, 74] on span "Acciones" at bounding box center [1019, 66] width 36 height 20
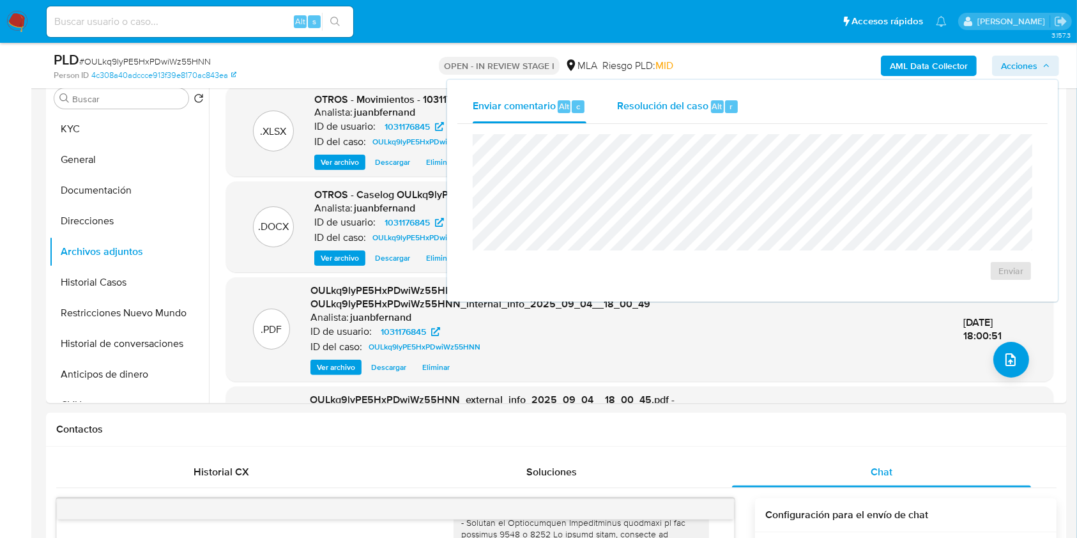
click at [687, 105] on span "Resolución del caso" at bounding box center [662, 105] width 91 height 15
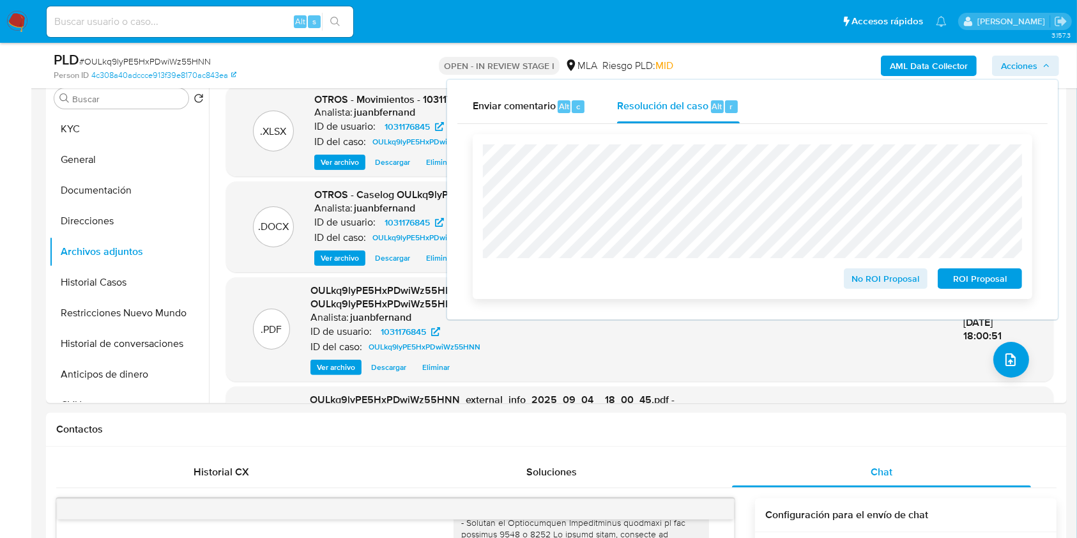
click at [890, 280] on span "No ROI Proposal" at bounding box center [886, 279] width 66 height 18
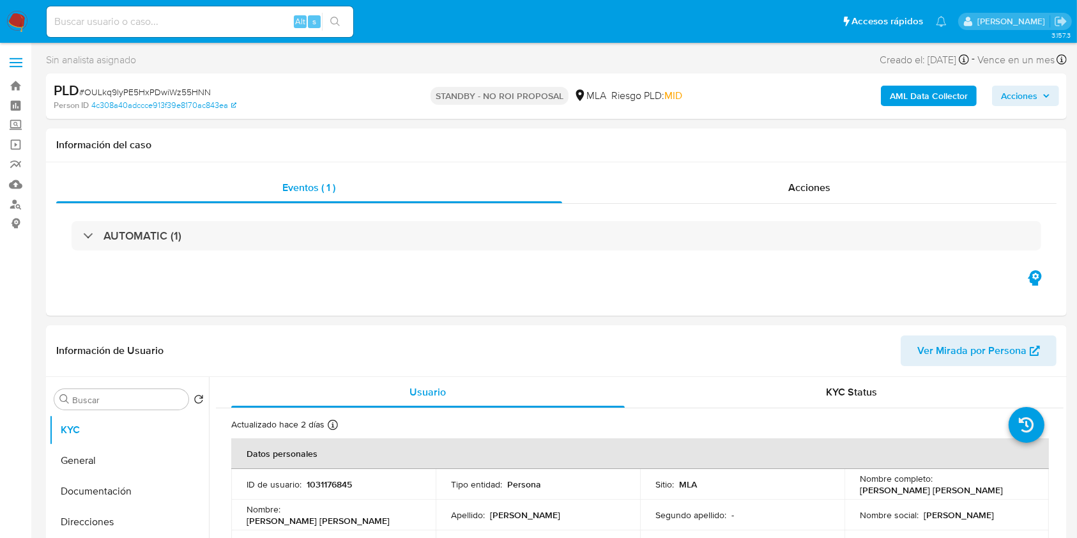
select select "10"
